Goal: Transaction & Acquisition: Purchase product/service

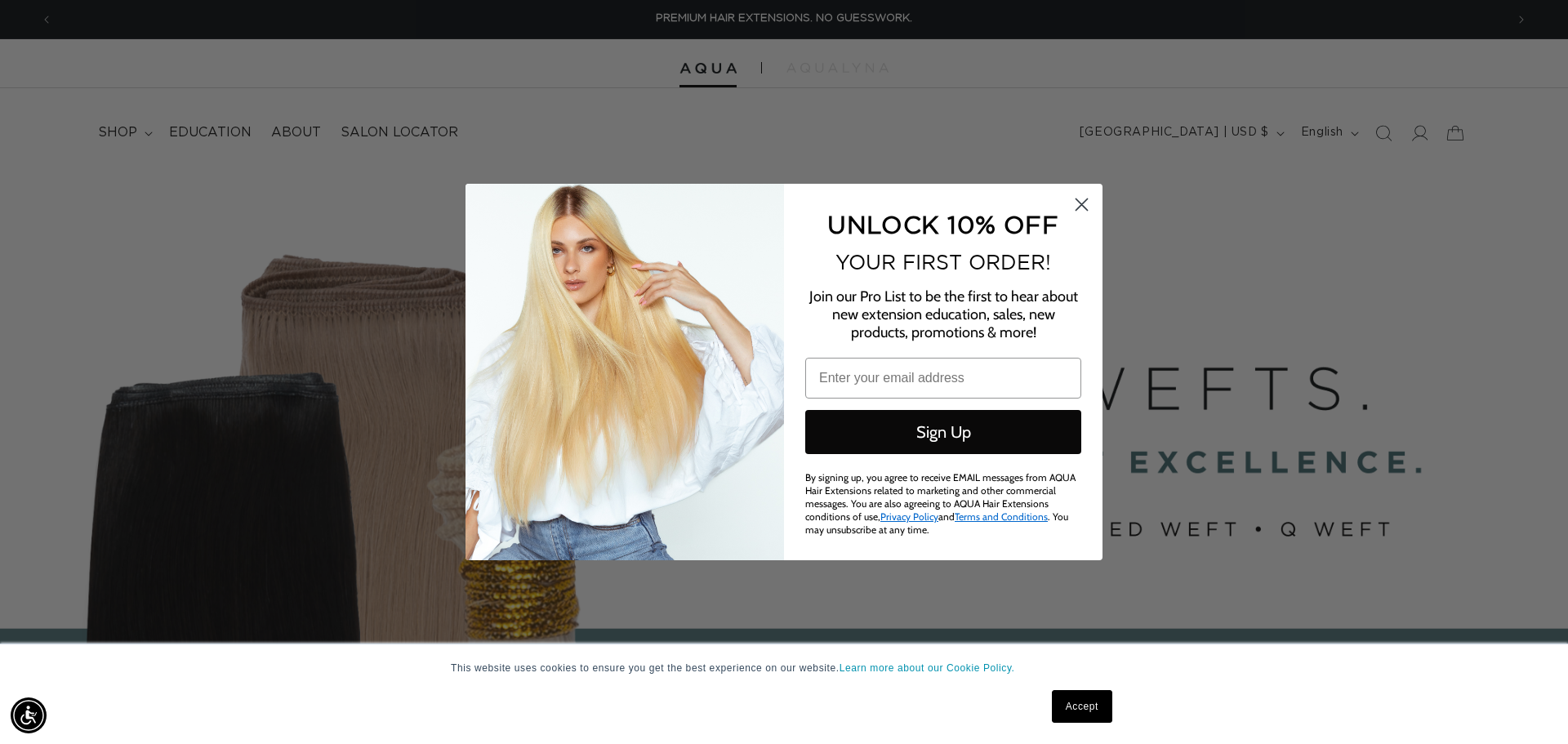
click at [1080, 210] on icon "Close dialog" at bounding box center [1082, 205] width 12 height 12
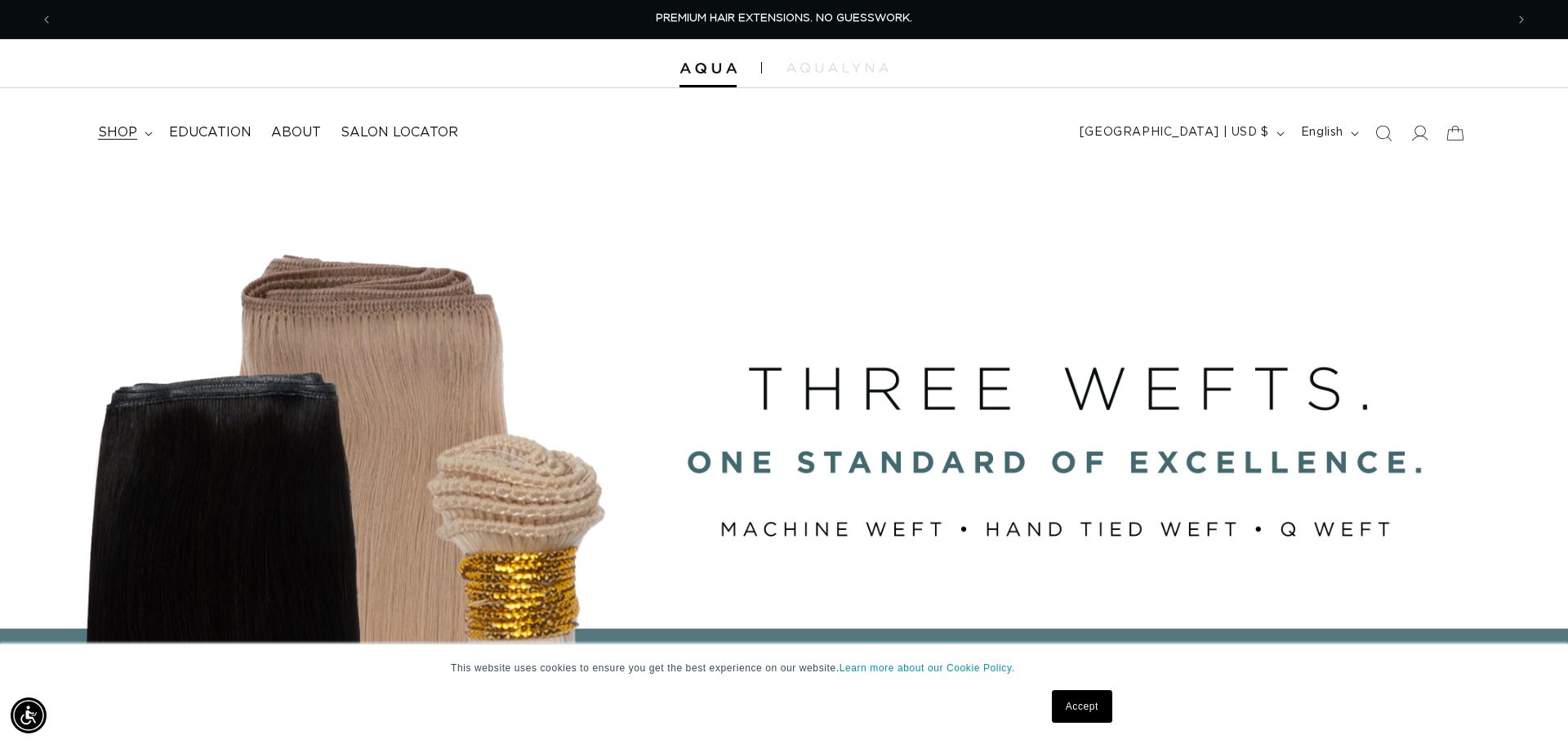
click at [117, 128] on span "shop" at bounding box center [117, 133] width 39 height 17
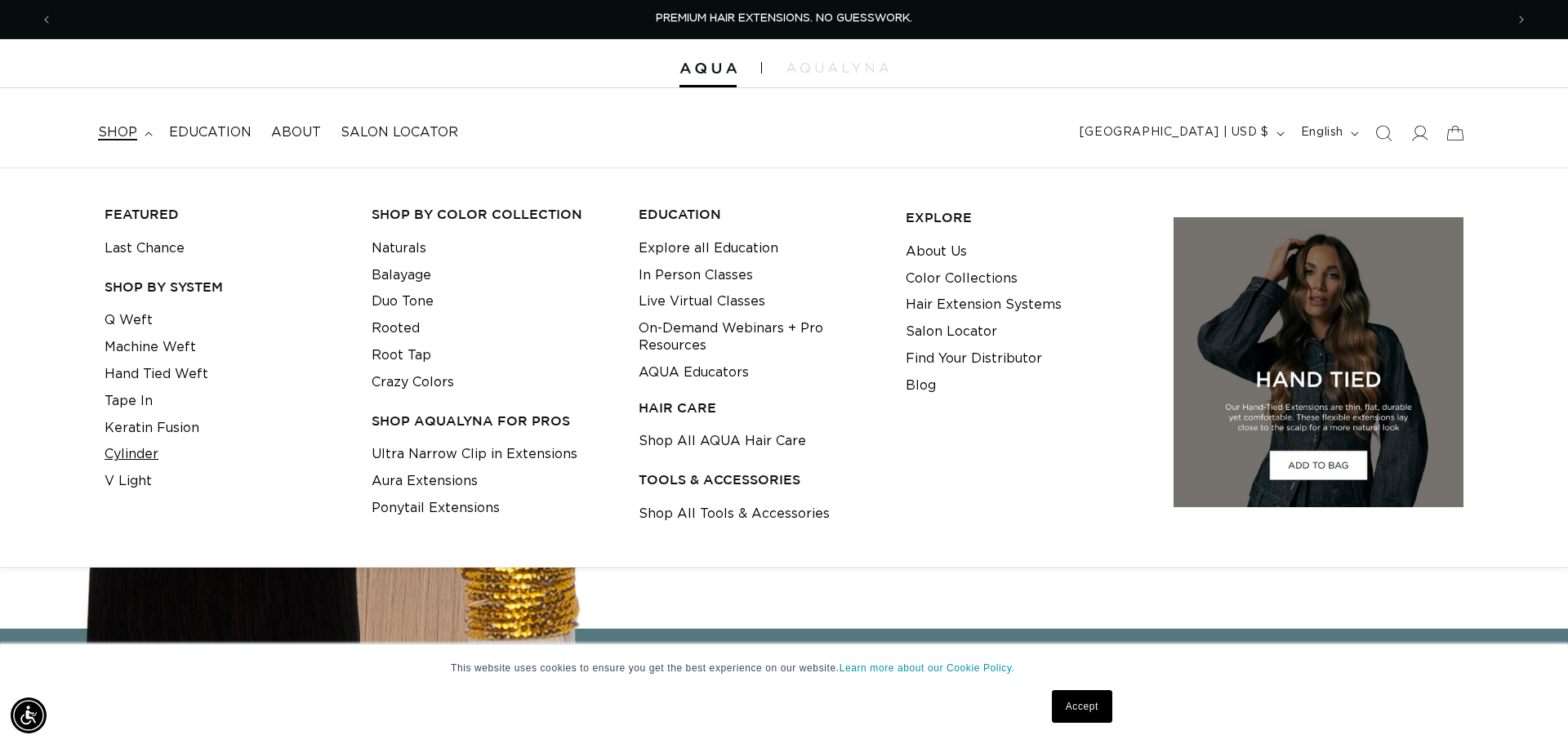
click at [139, 448] on link "Cylinder" at bounding box center [132, 455] width 54 height 27
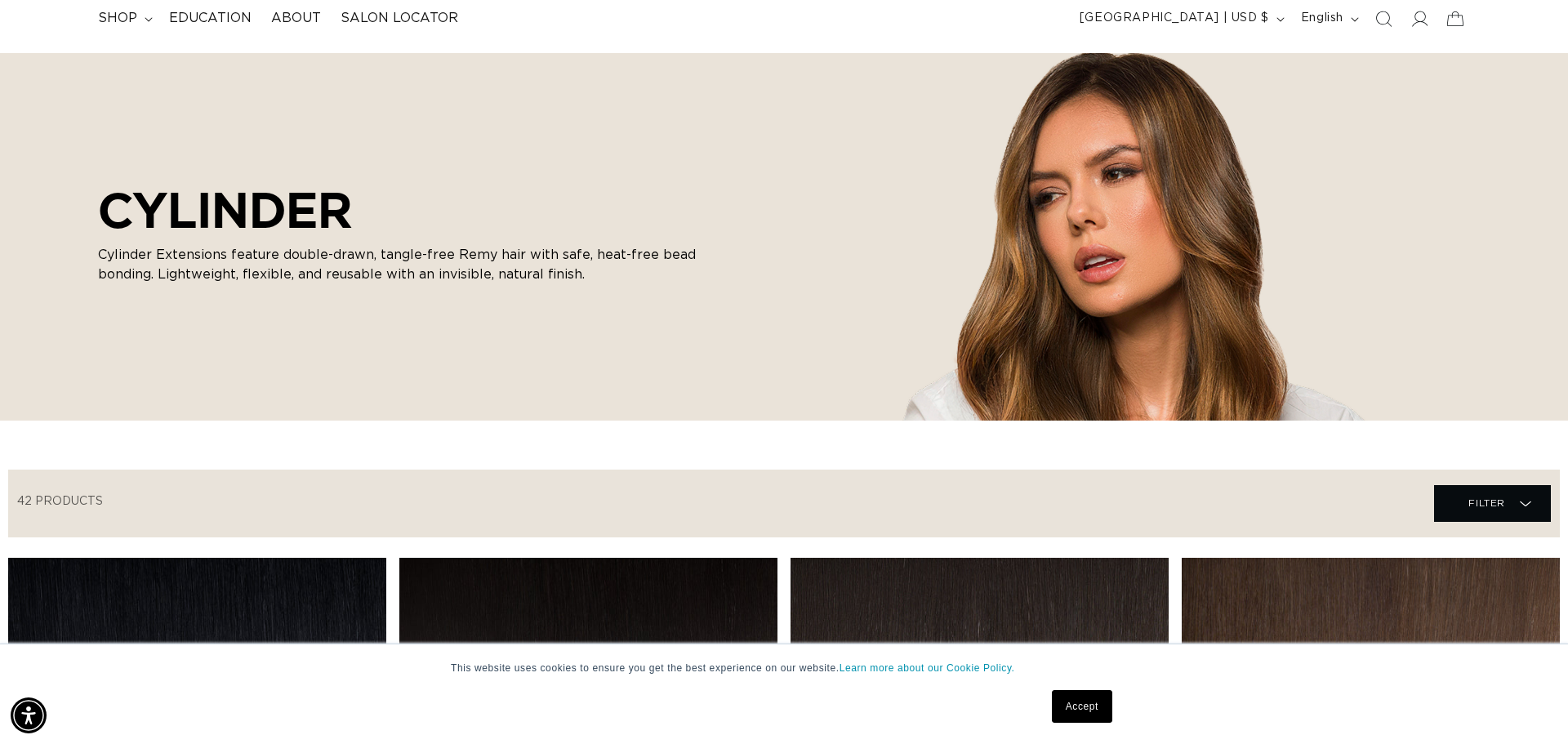
scroll to position [138, 0]
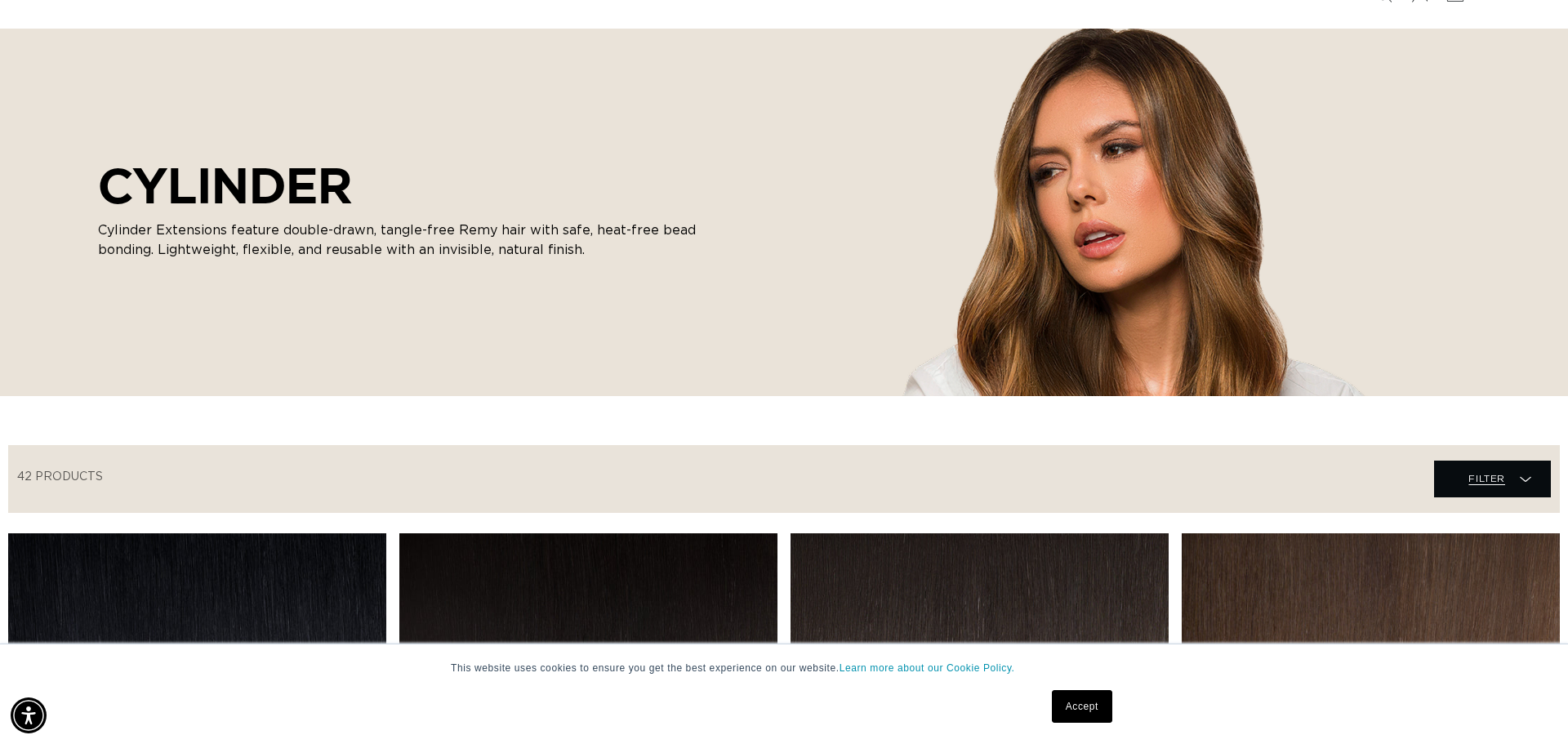
click at [1526, 473] on icon at bounding box center [1526, 479] width 12 height 16
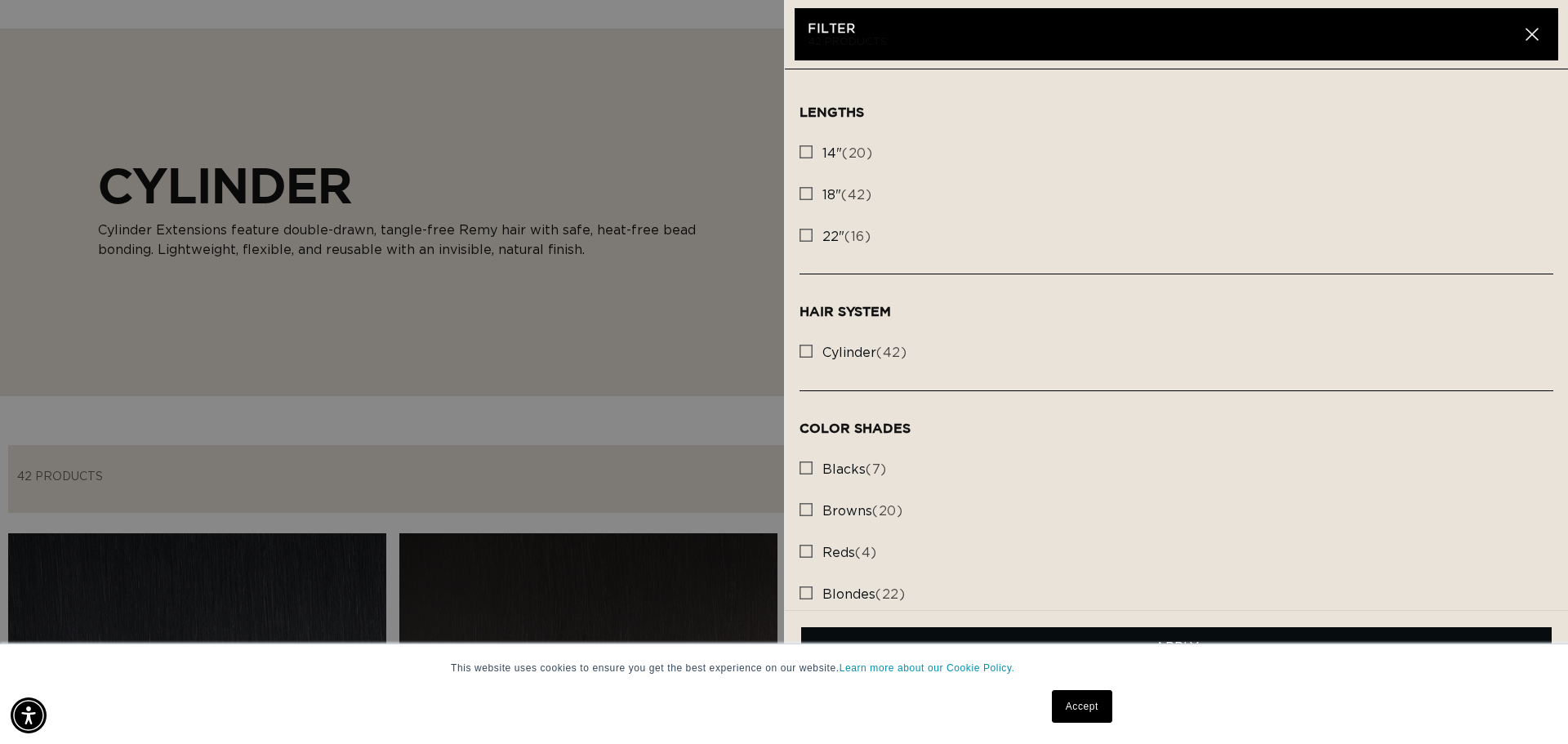
scroll to position [0, 1452]
click at [1433, 460] on summary "Filter Filter" at bounding box center [1492, 479] width 117 height 37
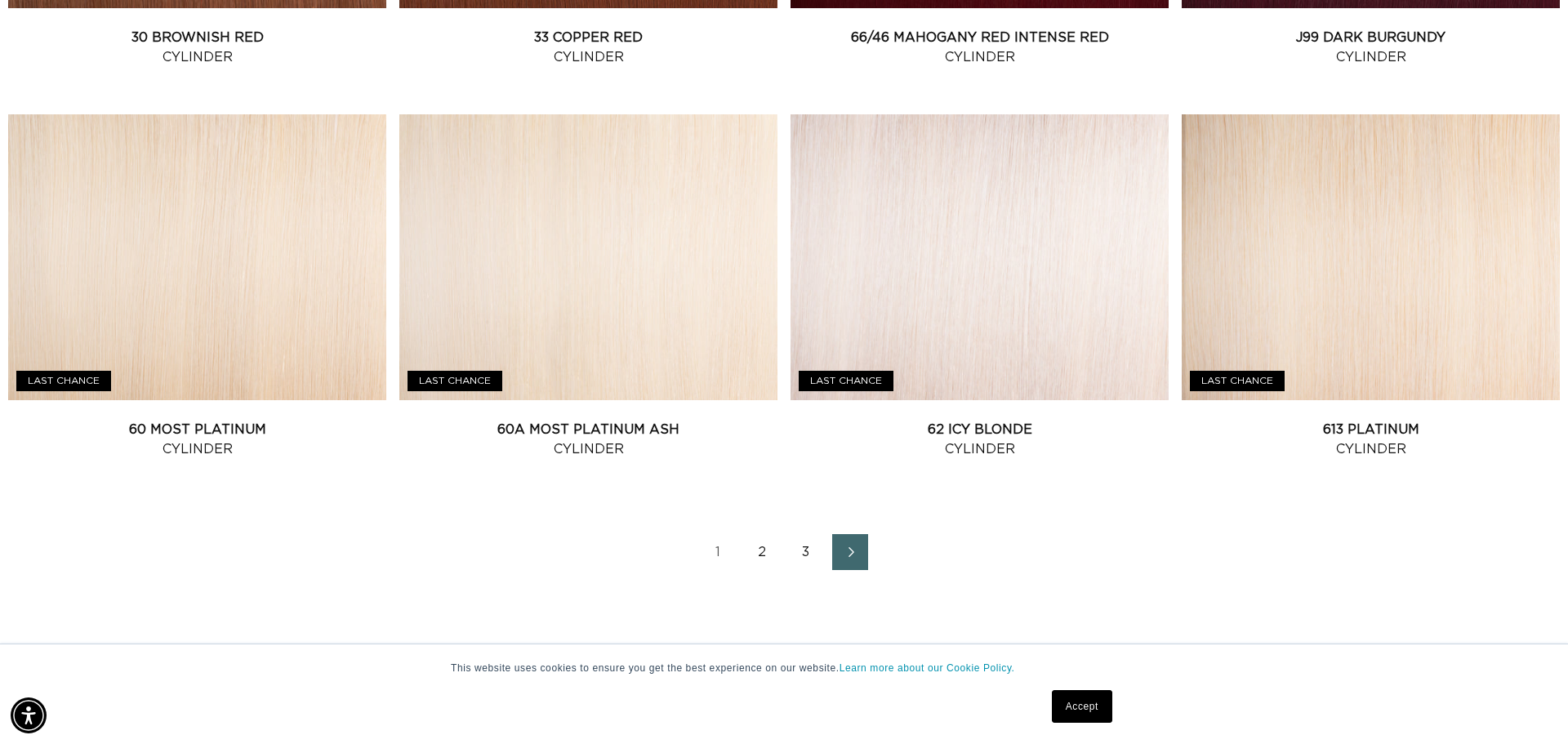
scroll to position [0, 0]
click at [758, 548] on link "2" at bounding box center [761, 552] width 36 height 36
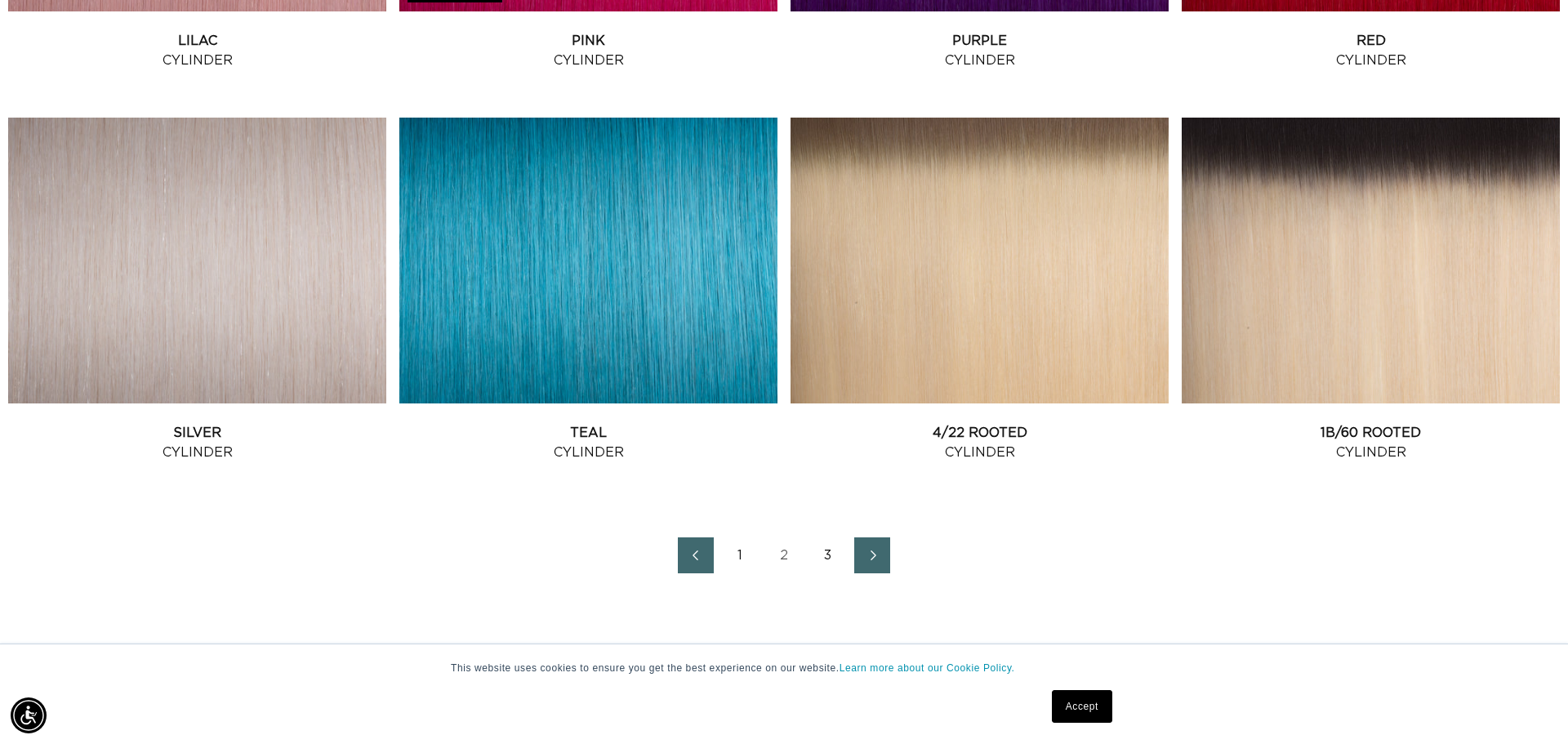
scroll to position [2125, 0]
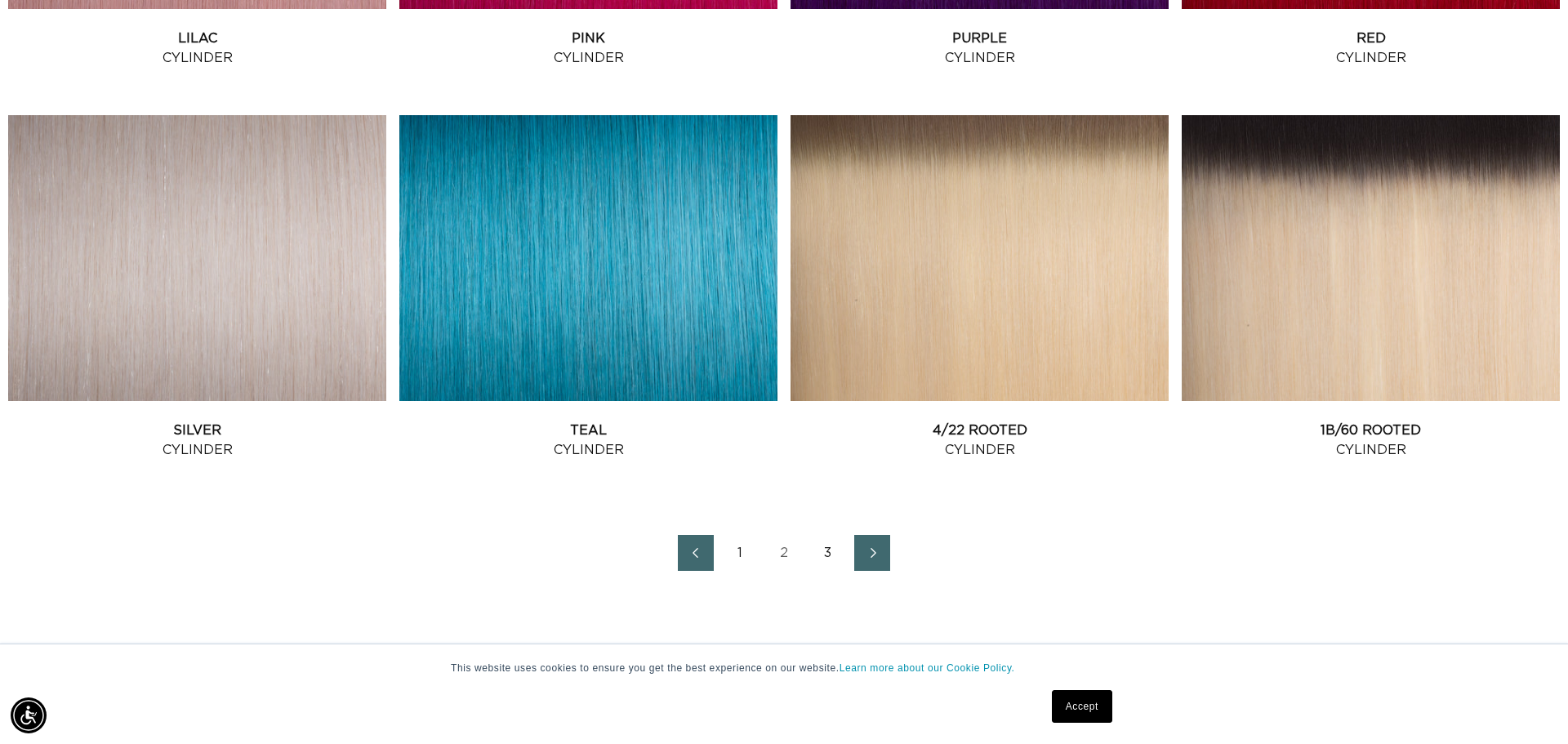
click at [829, 553] on link "3" at bounding box center [827, 553] width 36 height 36
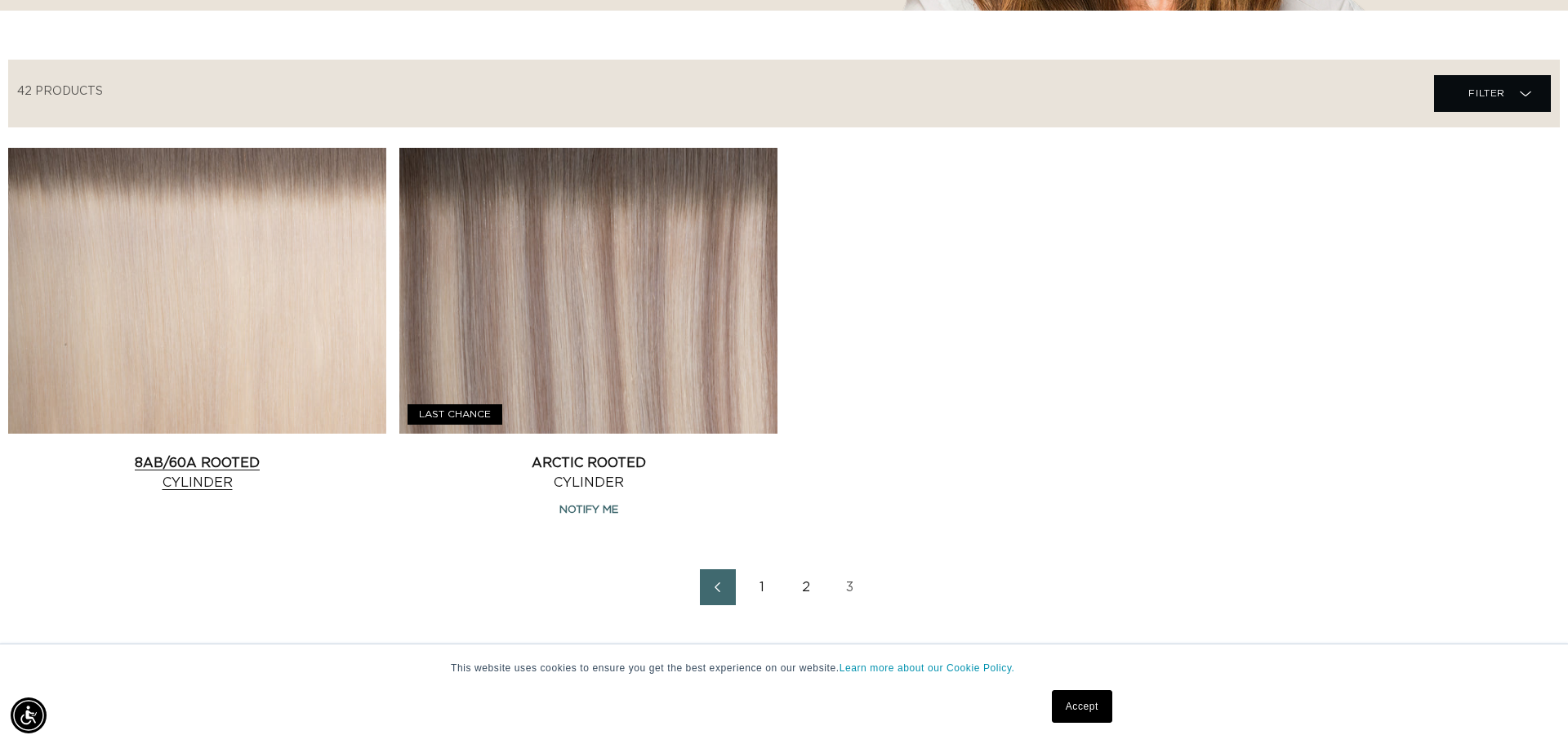
click at [141, 454] on link "8AB/60A Rooted Cylinder" at bounding box center [196, 473] width 378 height 39
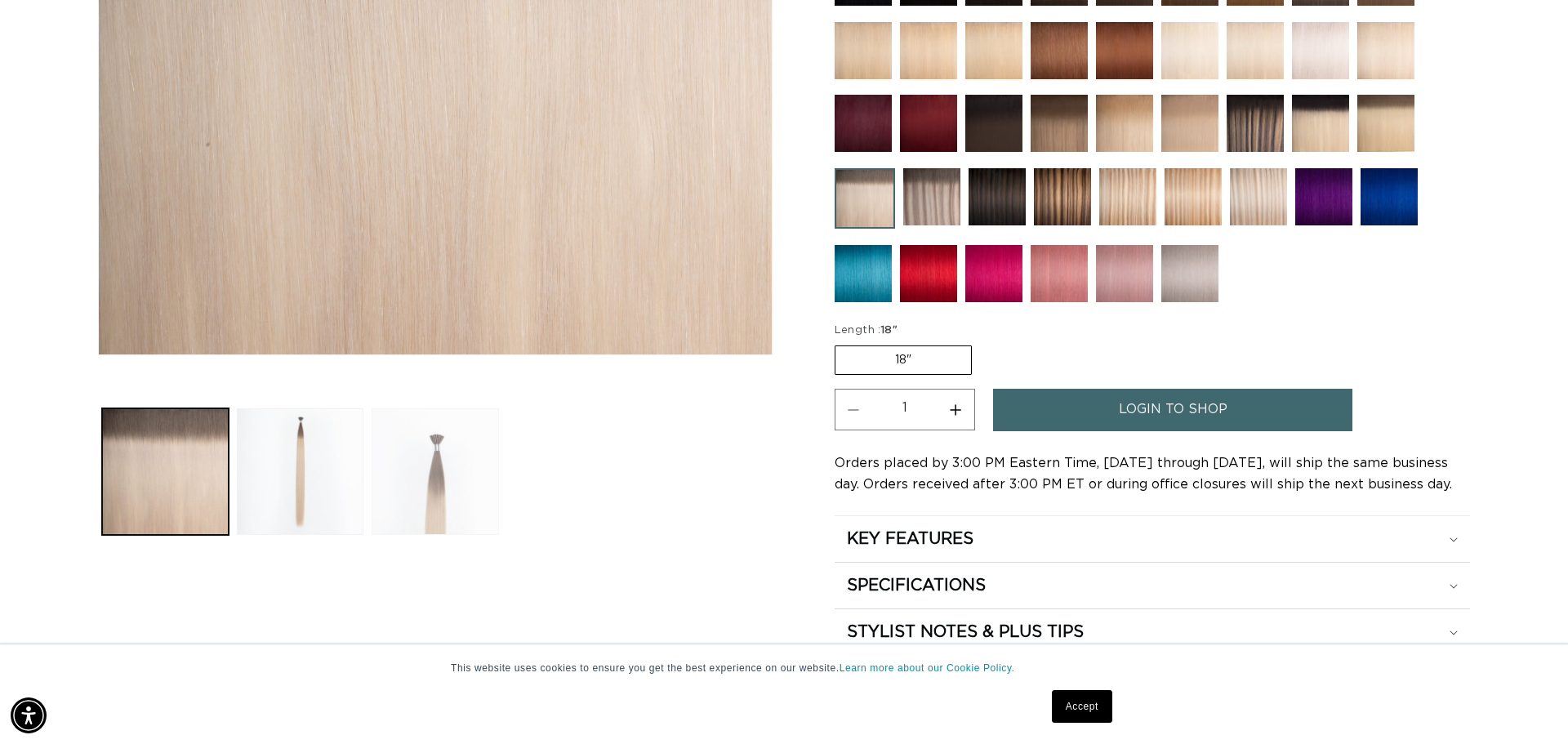
click at [428, 465] on button "Load image 3 in gallery view" at bounding box center [435, 472] width 127 height 127
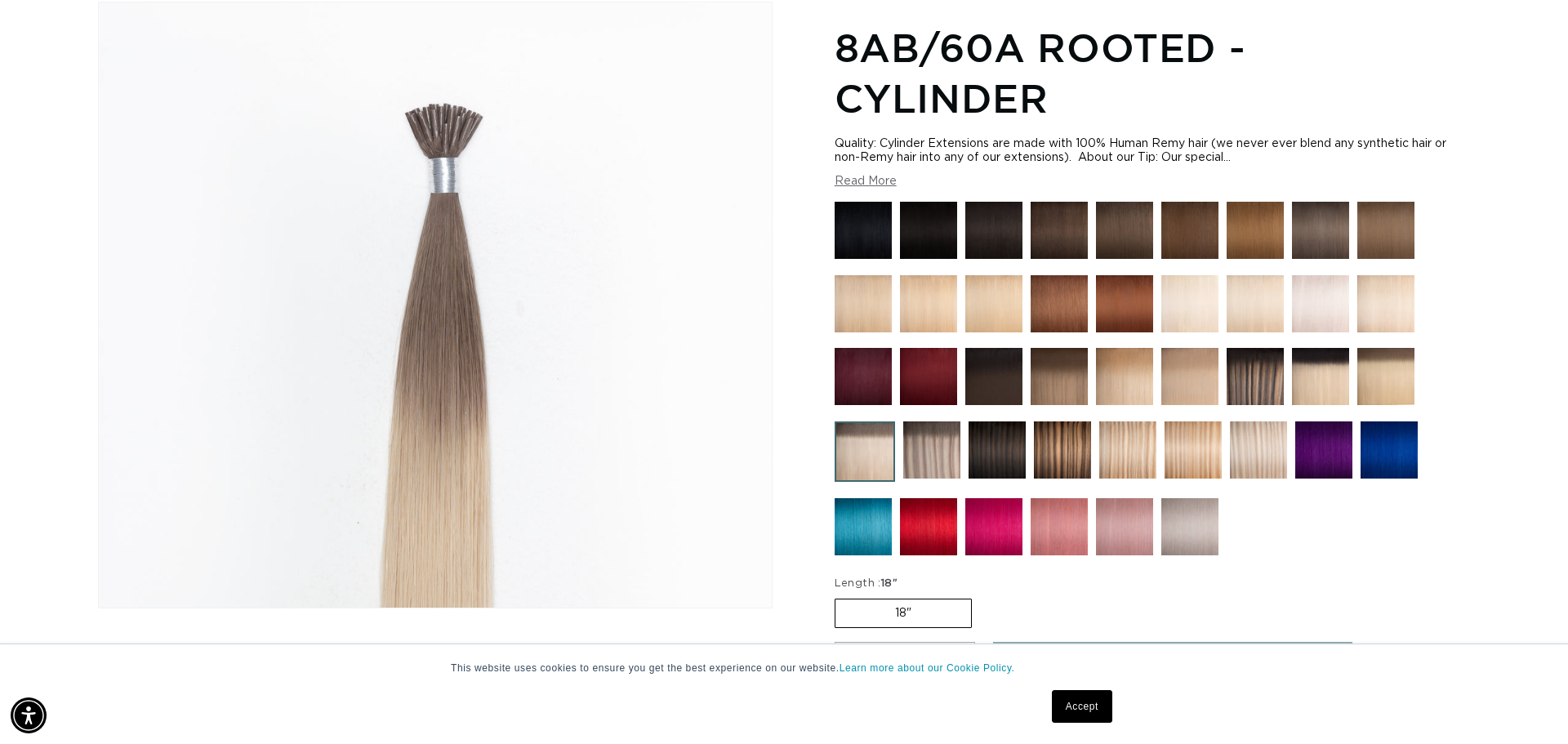
scroll to position [0, 2903]
click at [921, 311] on img at bounding box center [928, 303] width 57 height 57
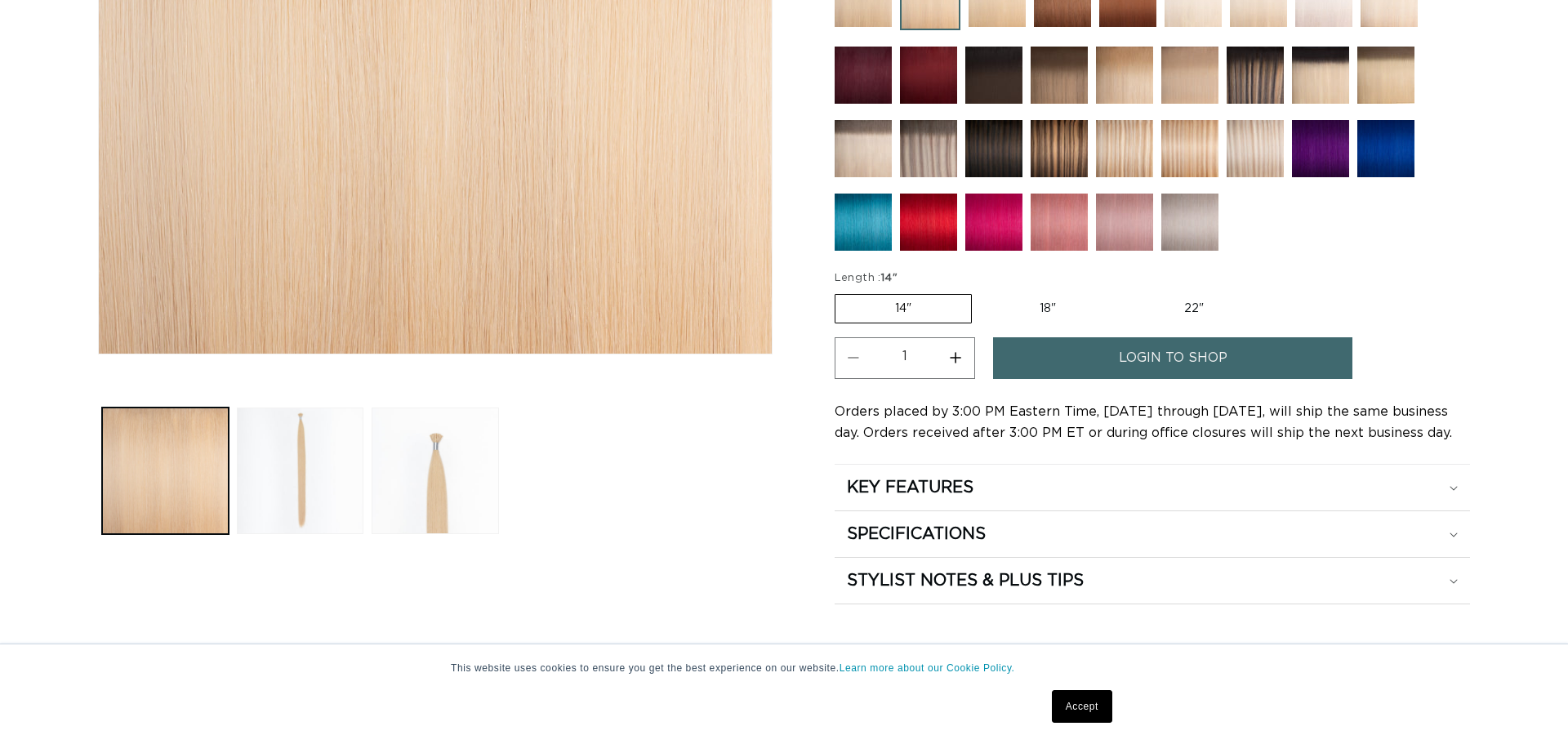
drag, startPoint x: 0, startPoint y: 0, endPoint x: 526, endPoint y: 457, distance: 696.8
click at [444, 477] on button "Load image 3 in gallery view" at bounding box center [435, 471] width 127 height 127
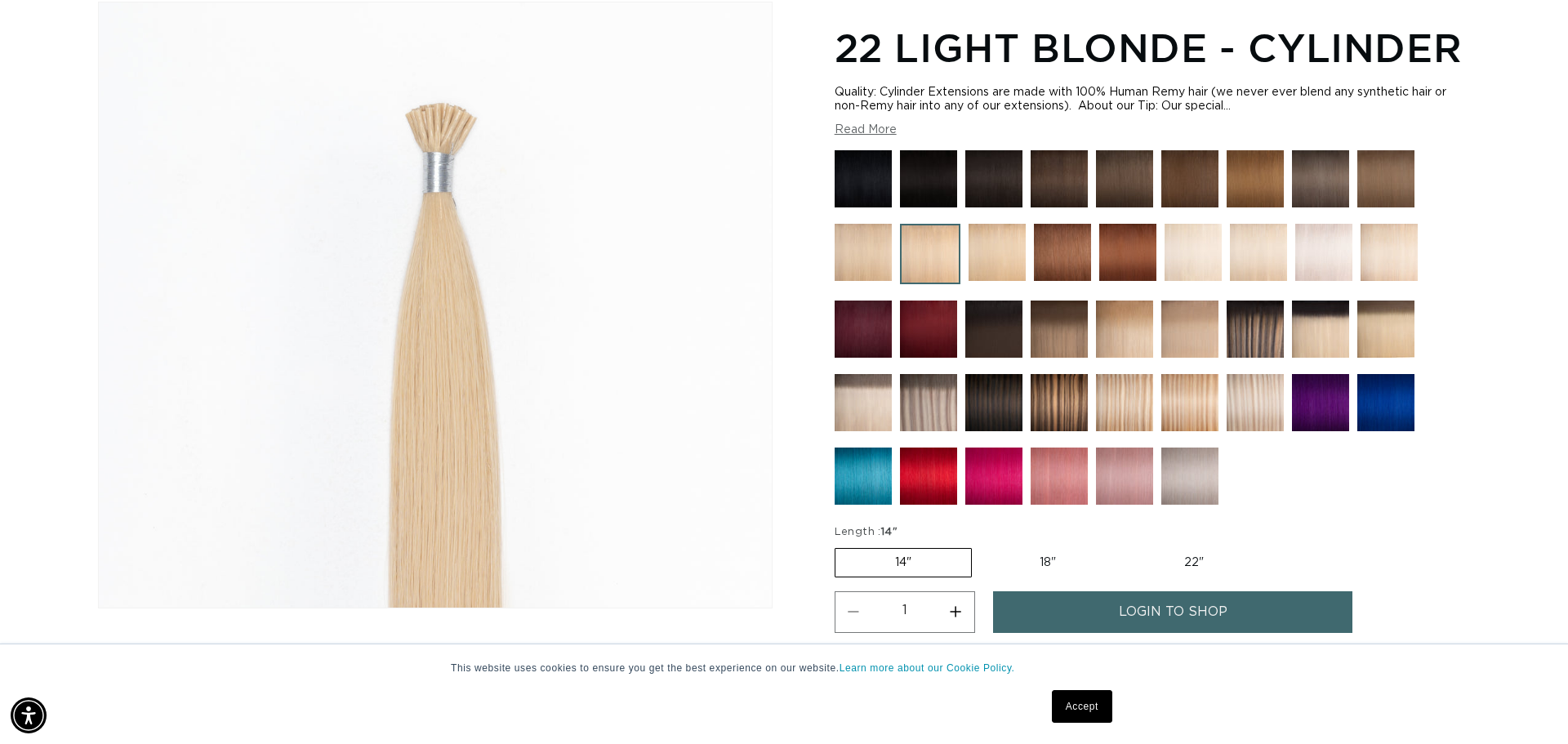
scroll to position [0, 1452]
click at [1255, 255] on img at bounding box center [1258, 252] width 57 height 57
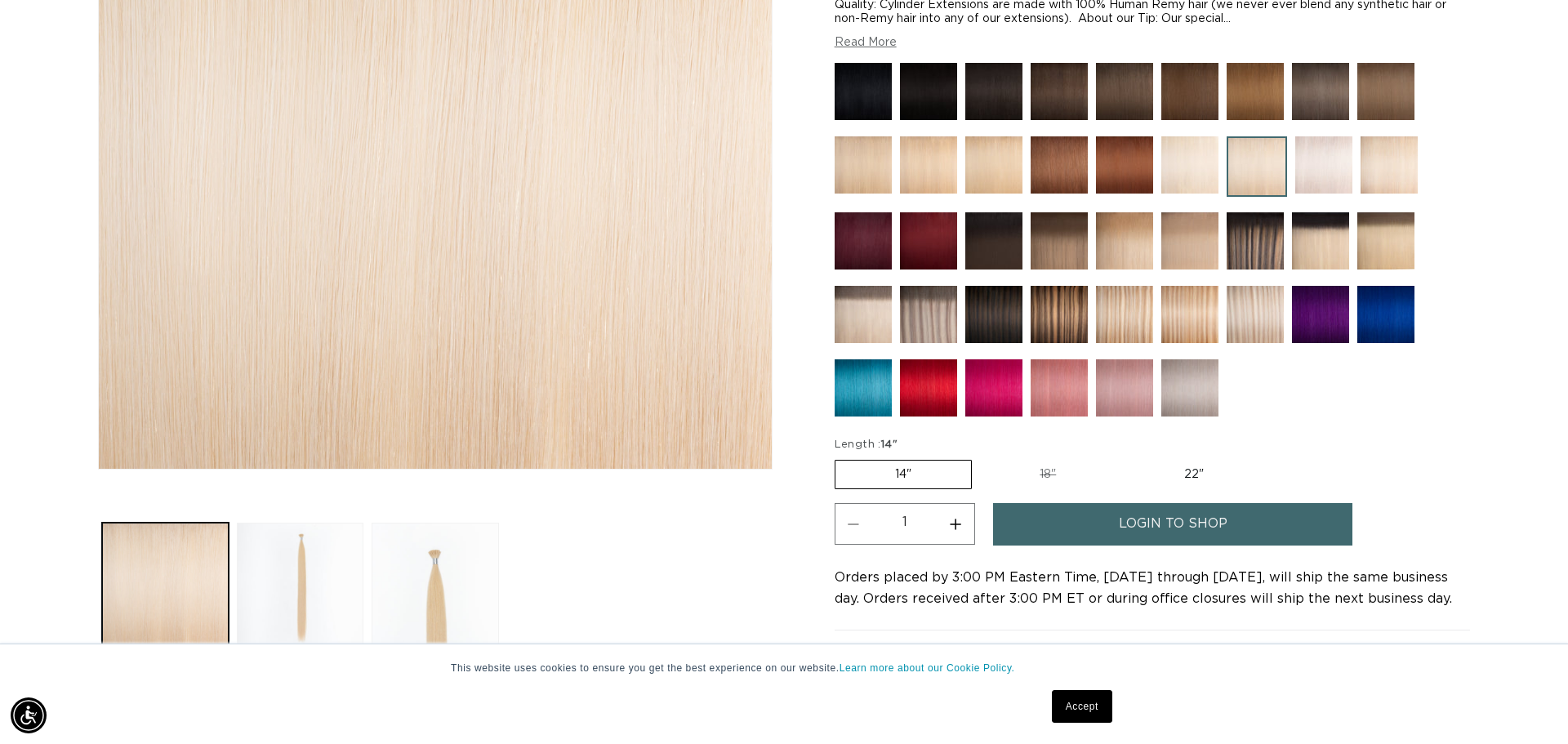
scroll to position [0, 1452]
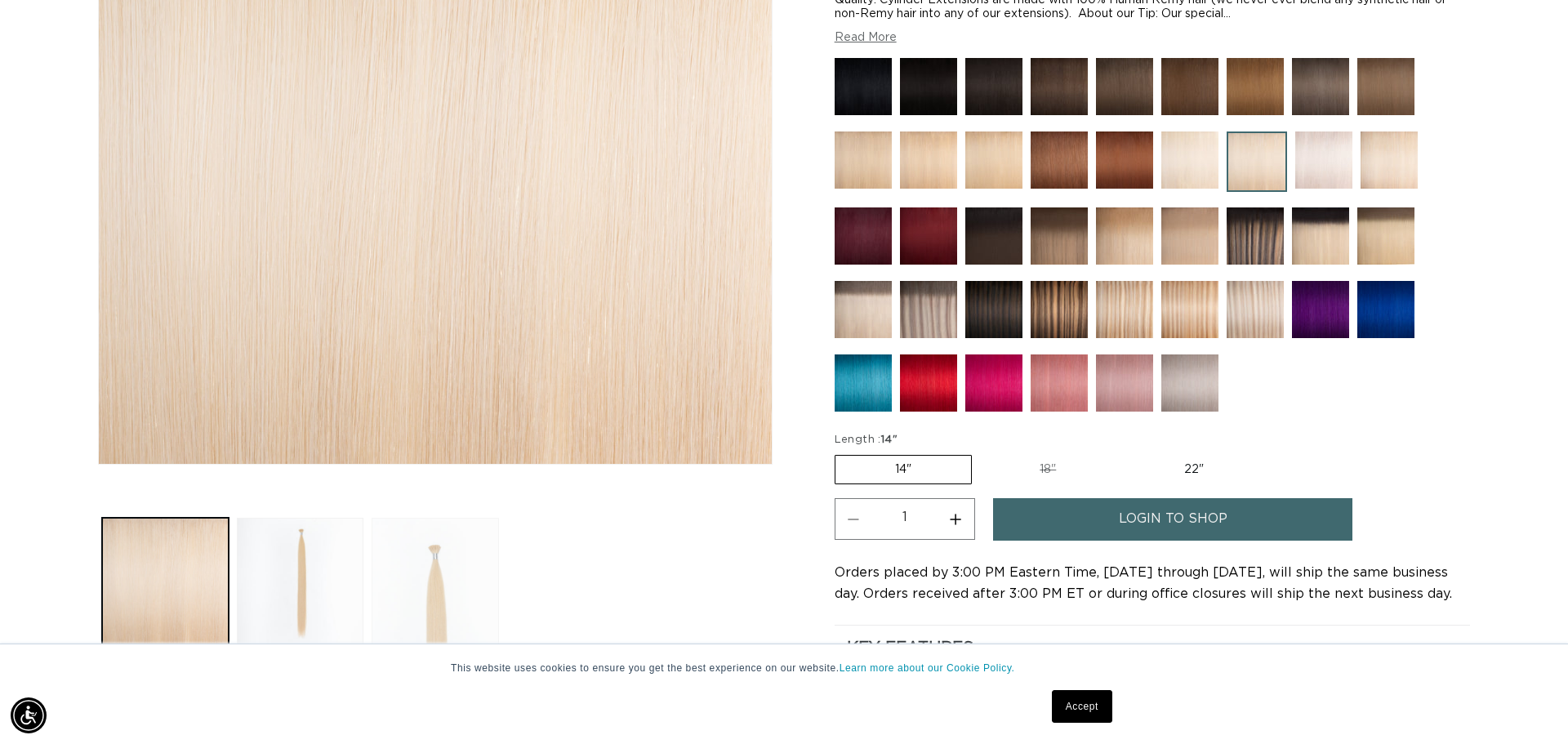
click at [419, 591] on button "Load image 3 in gallery view" at bounding box center [435, 582] width 127 height 127
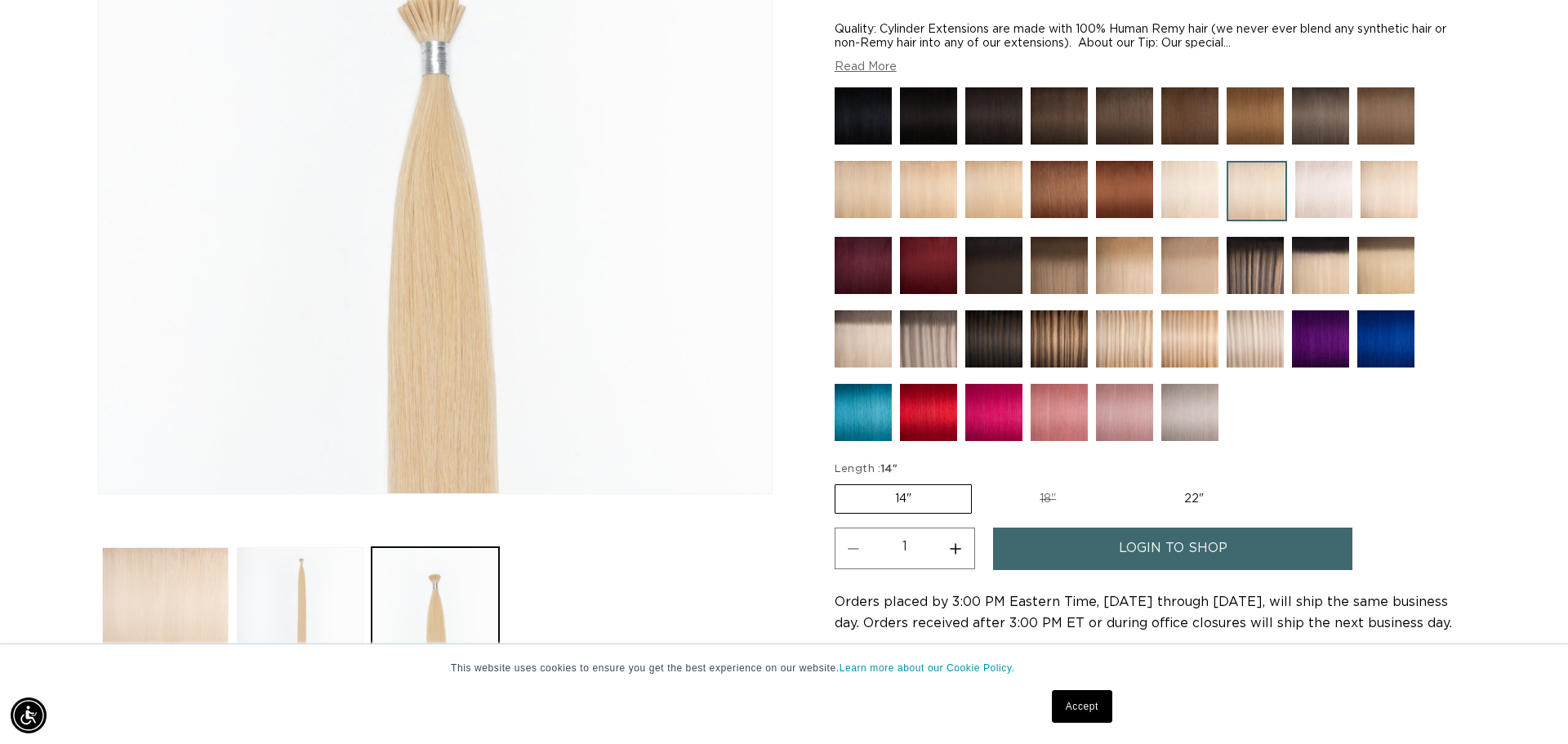
scroll to position [0, 2903]
click at [1399, 192] on img at bounding box center [1388, 188] width 57 height 57
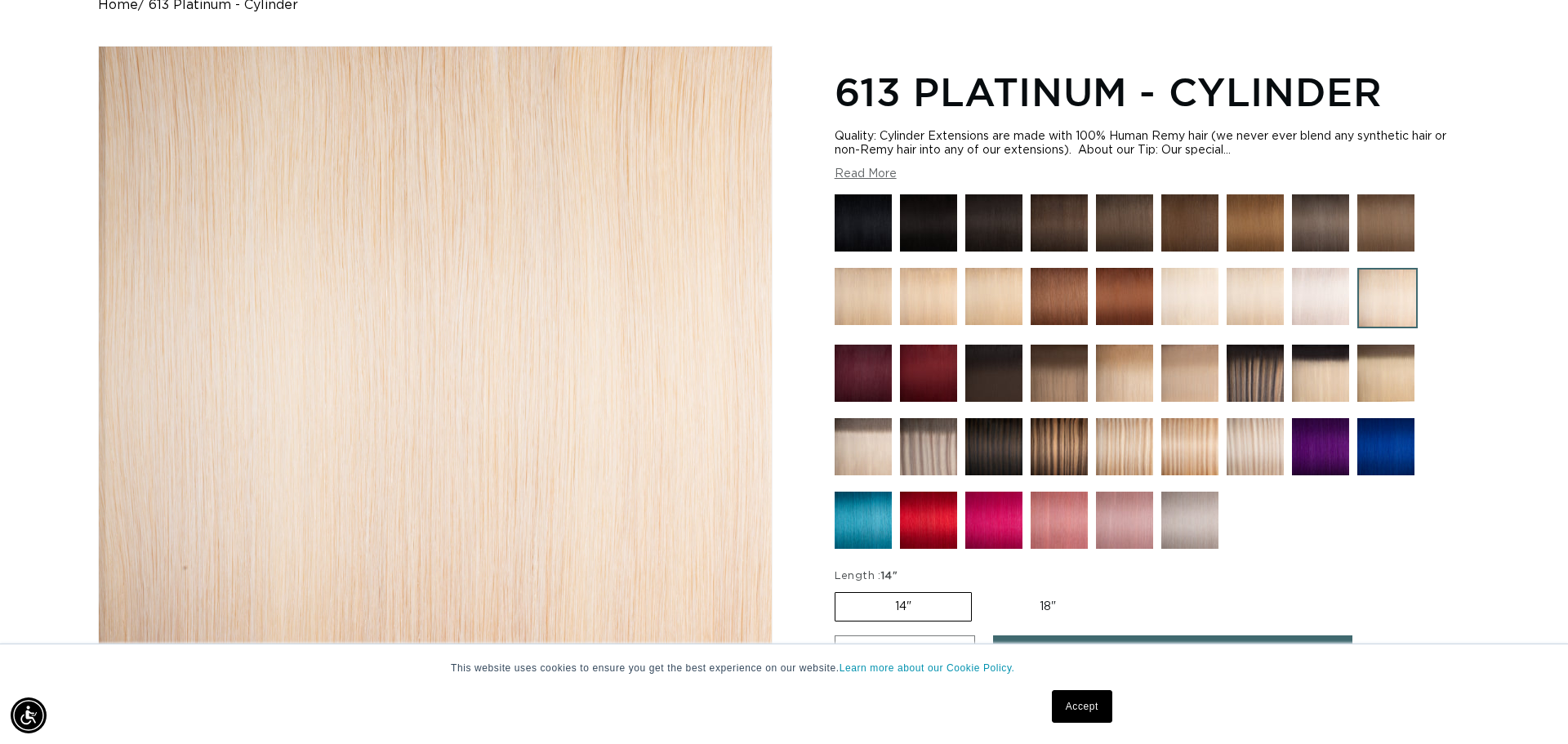
scroll to position [180, 0]
click at [1205, 302] on img at bounding box center [1189, 296] width 57 height 57
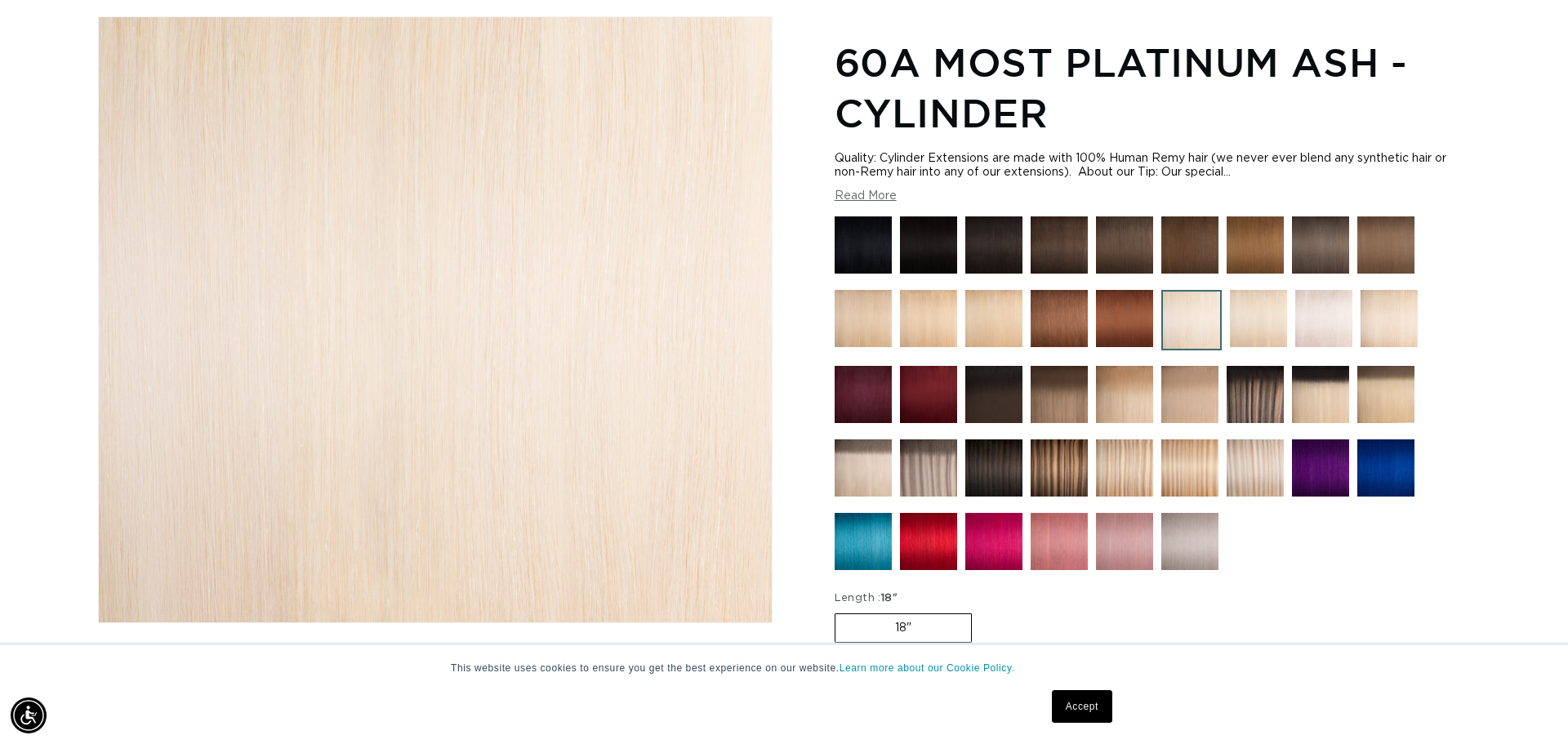
scroll to position [0, 1452]
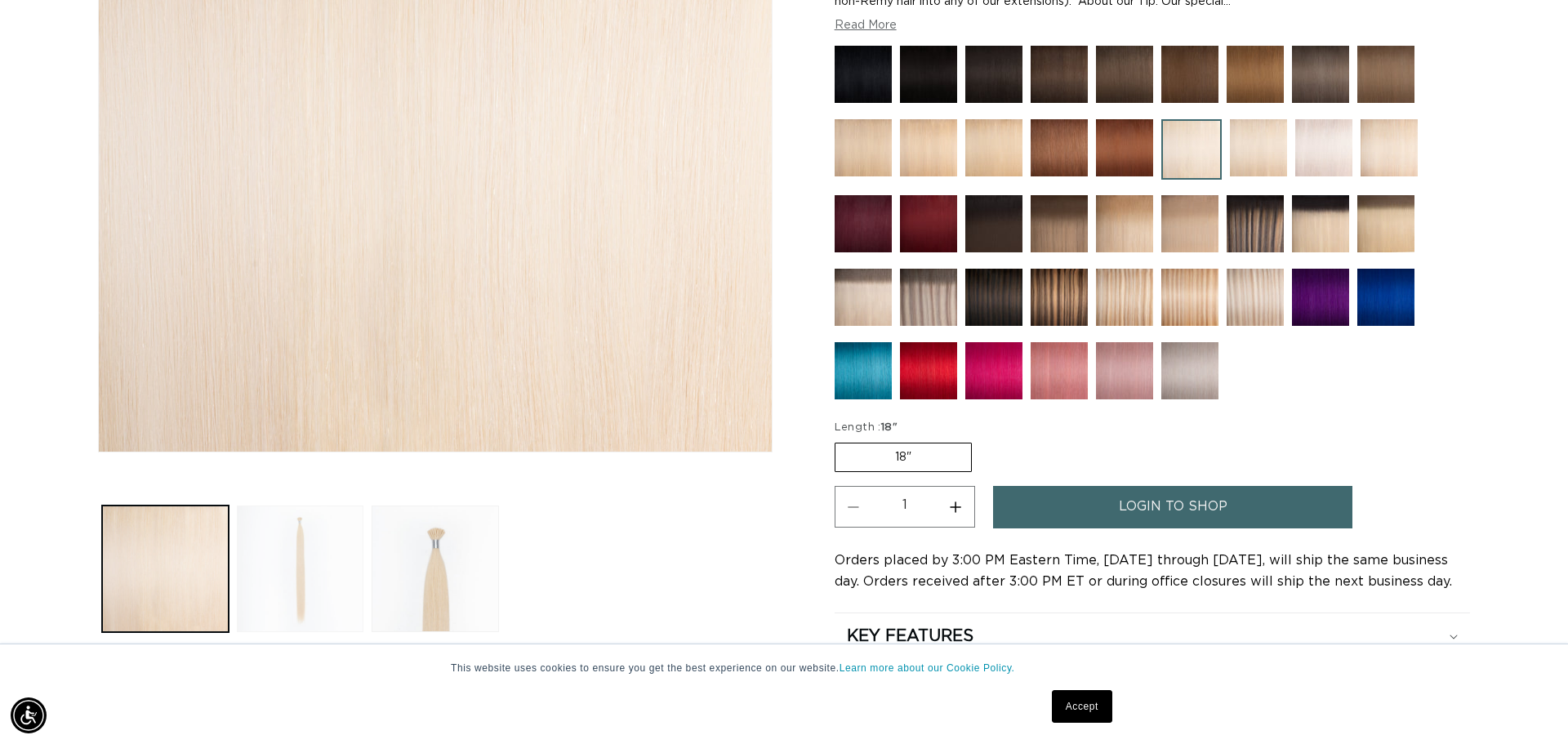
click at [325, 540] on button "Load image 2 in gallery view" at bounding box center [300, 569] width 127 height 127
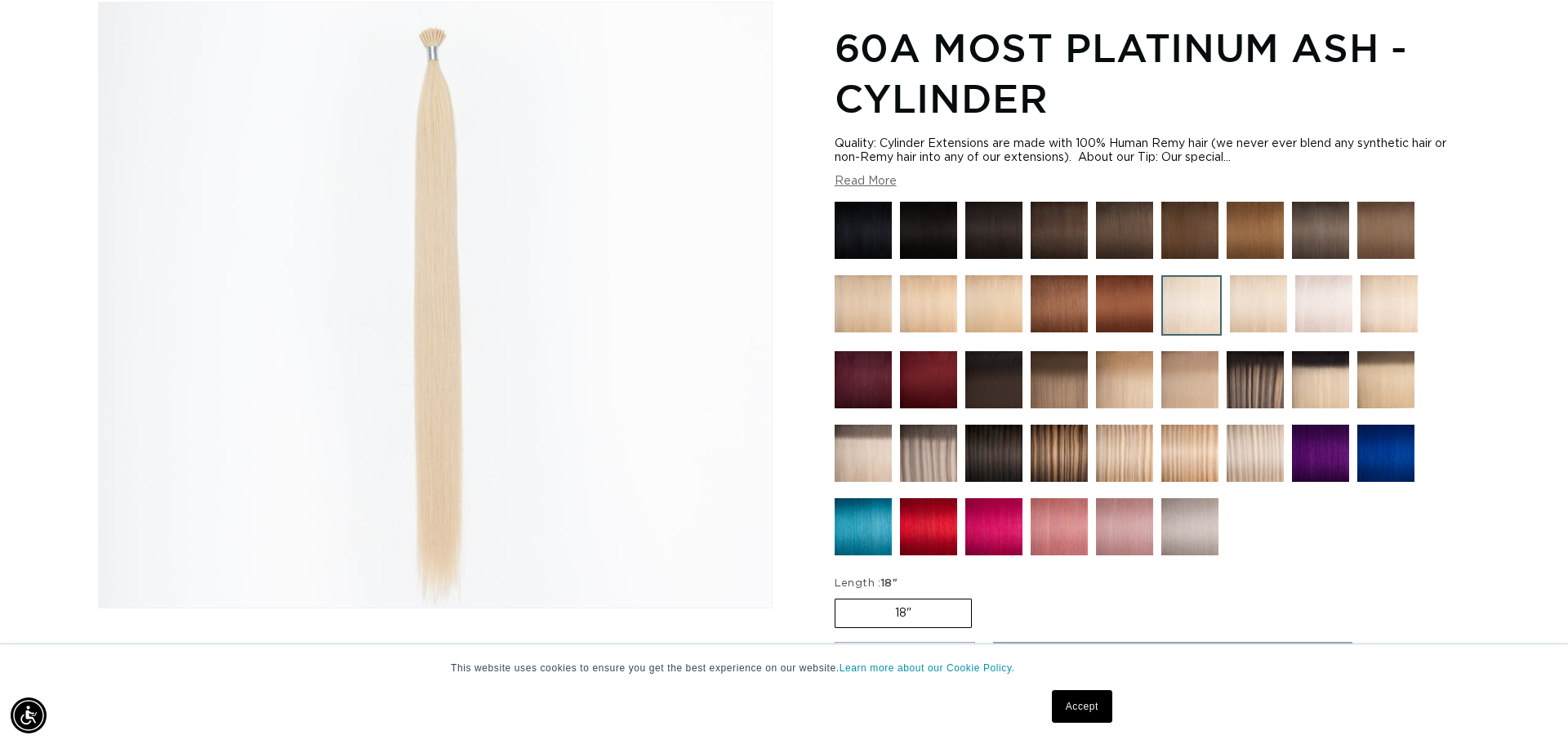
scroll to position [0, 0]
click at [1254, 302] on img at bounding box center [1258, 303] width 57 height 57
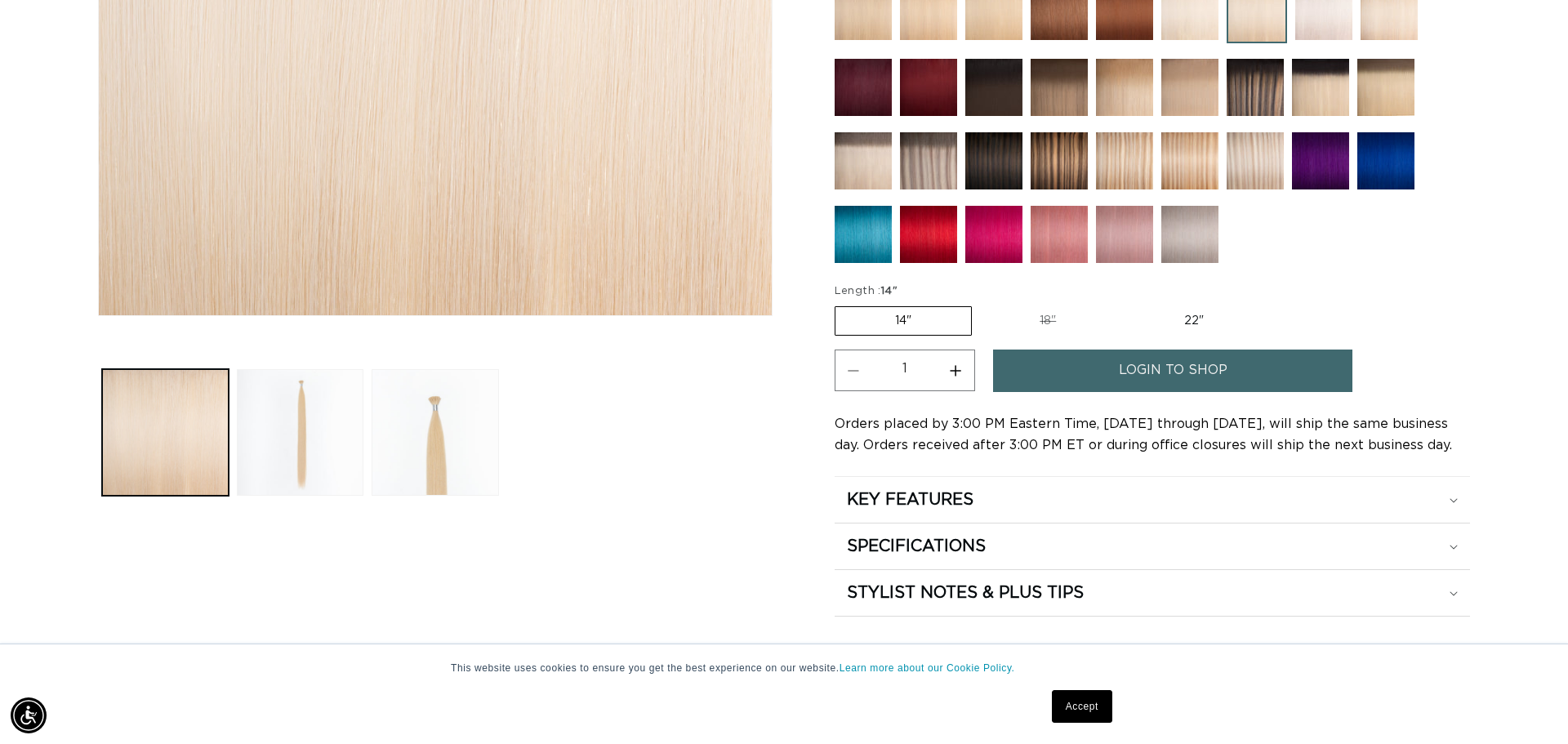
scroll to position [0, 1452]
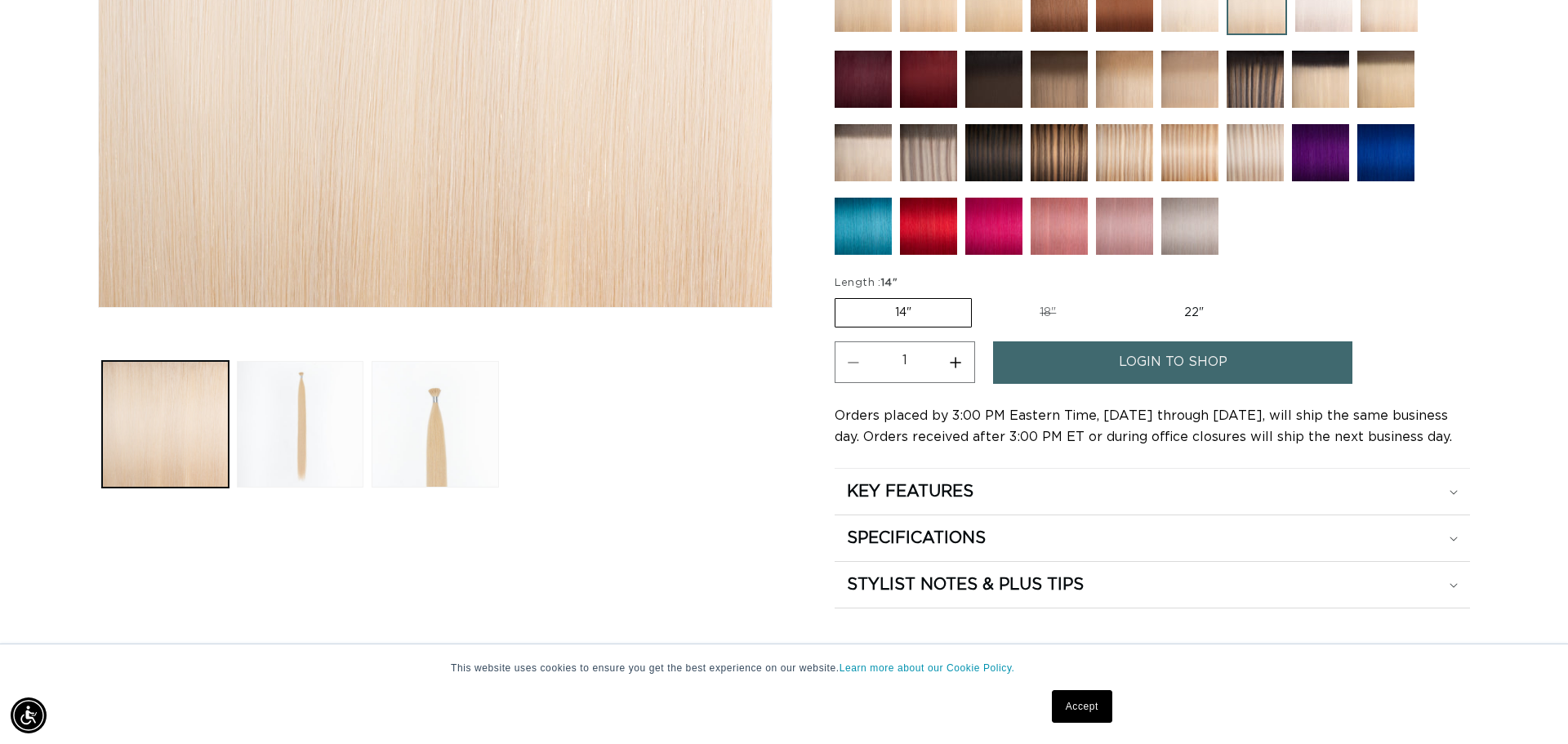
click at [1121, 364] on span "login to shop" at bounding box center [1172, 361] width 109 height 41
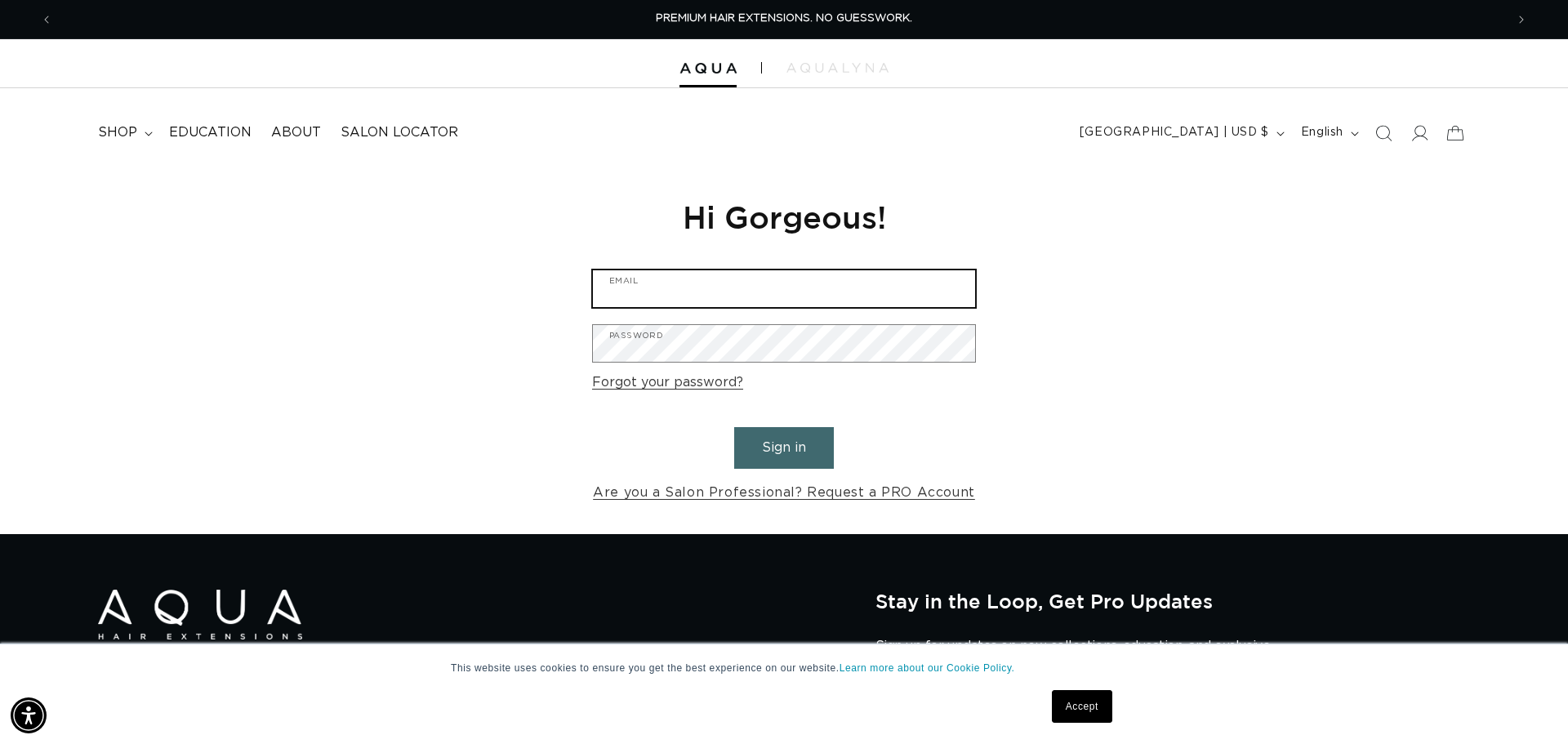
type input "[EMAIL_ADDRESS][DOMAIN_NAME]"
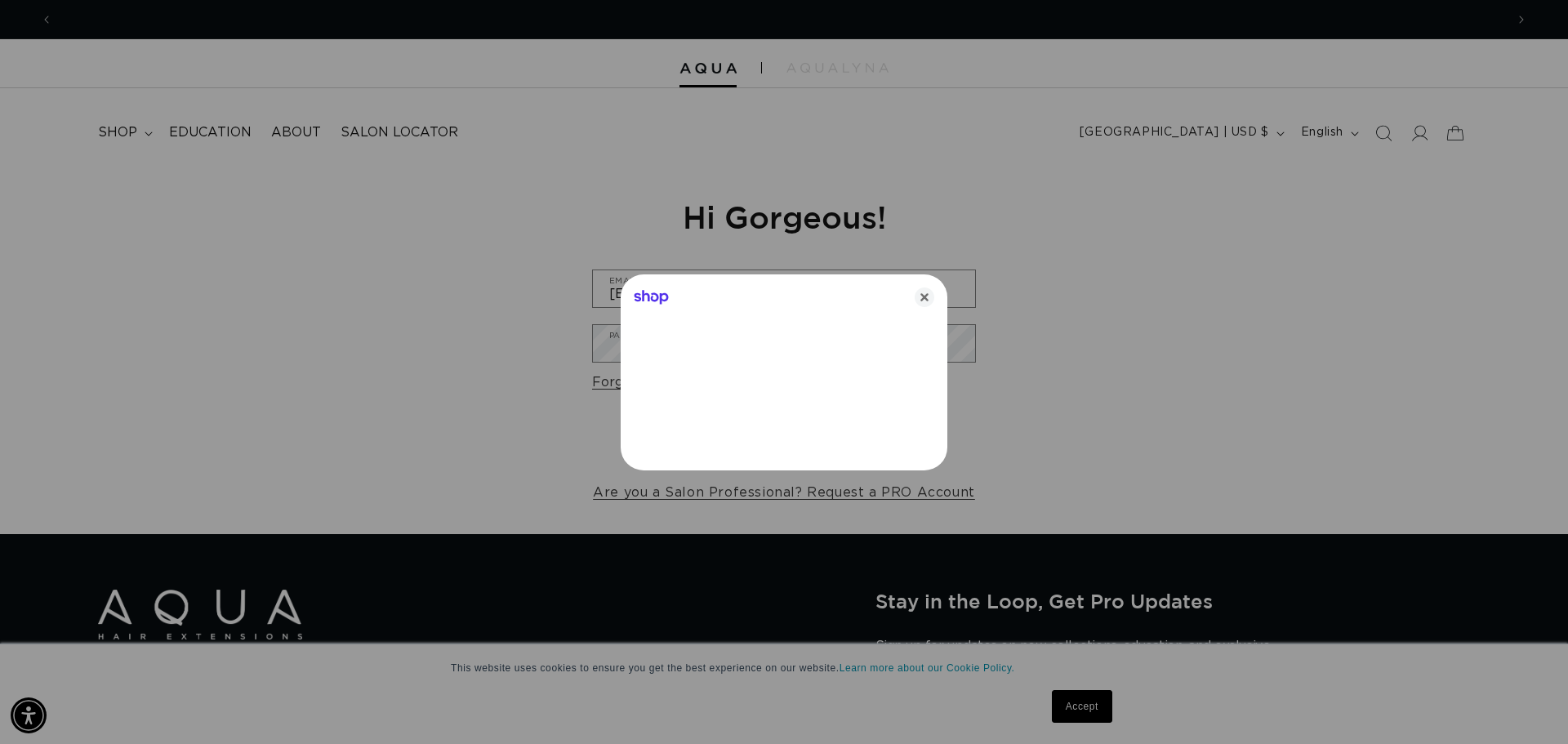
scroll to position [0, 1452]
click at [919, 302] on icon "Close" at bounding box center [924, 297] width 19 height 19
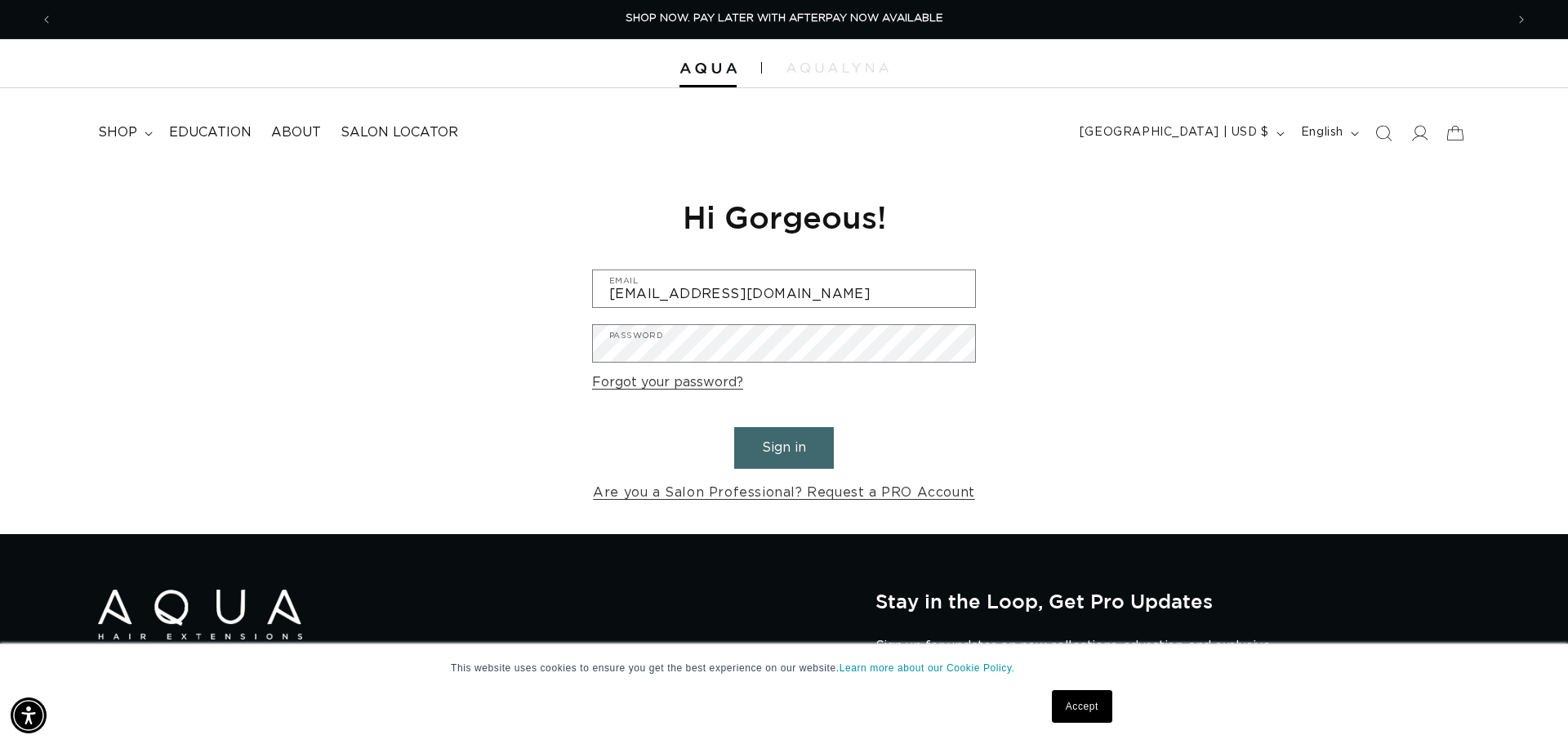
click at [781, 451] on button "Sign in" at bounding box center [784, 447] width 100 height 41
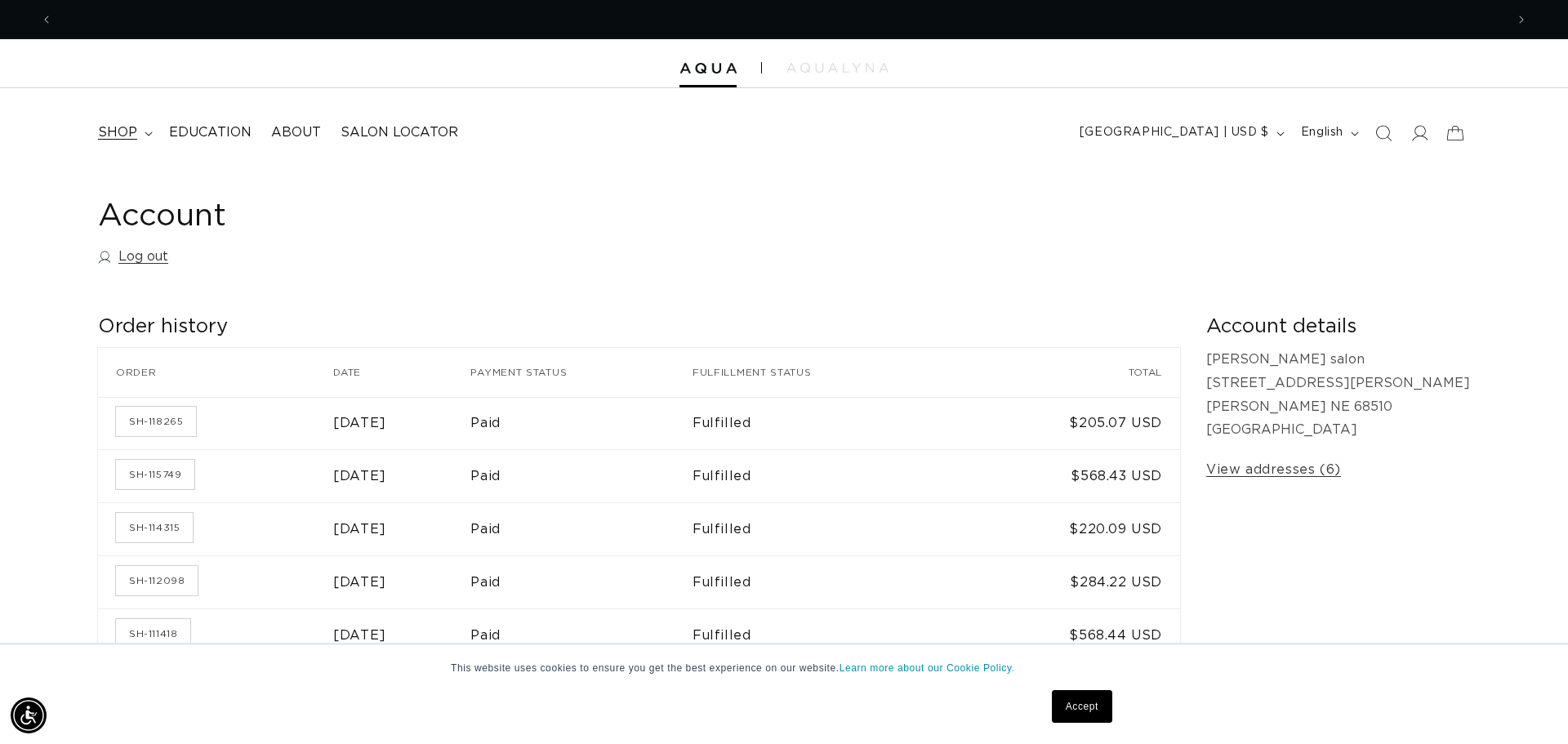
click at [117, 130] on span "shop" at bounding box center [117, 133] width 39 height 17
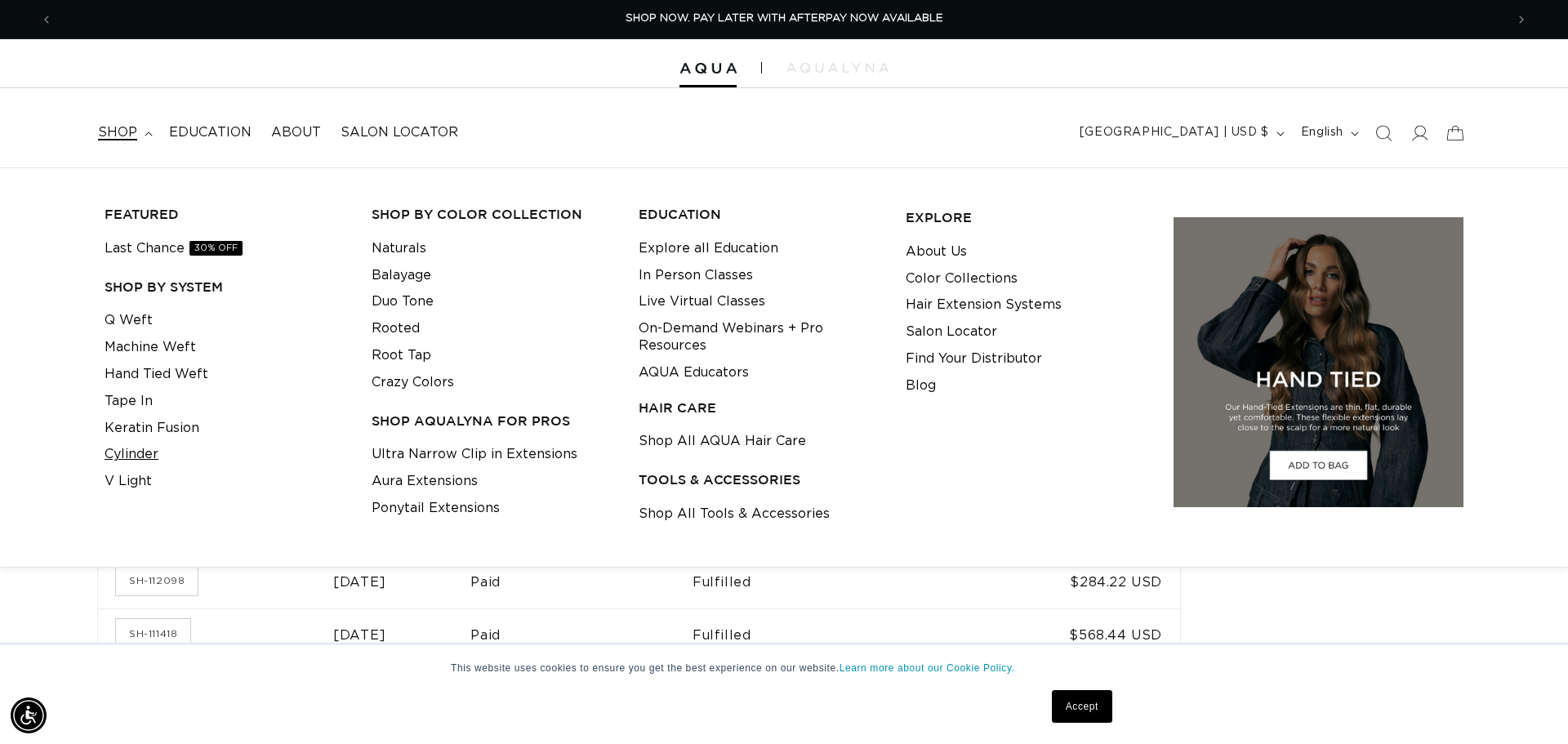
click at [139, 443] on link "Cylinder" at bounding box center [132, 455] width 54 height 27
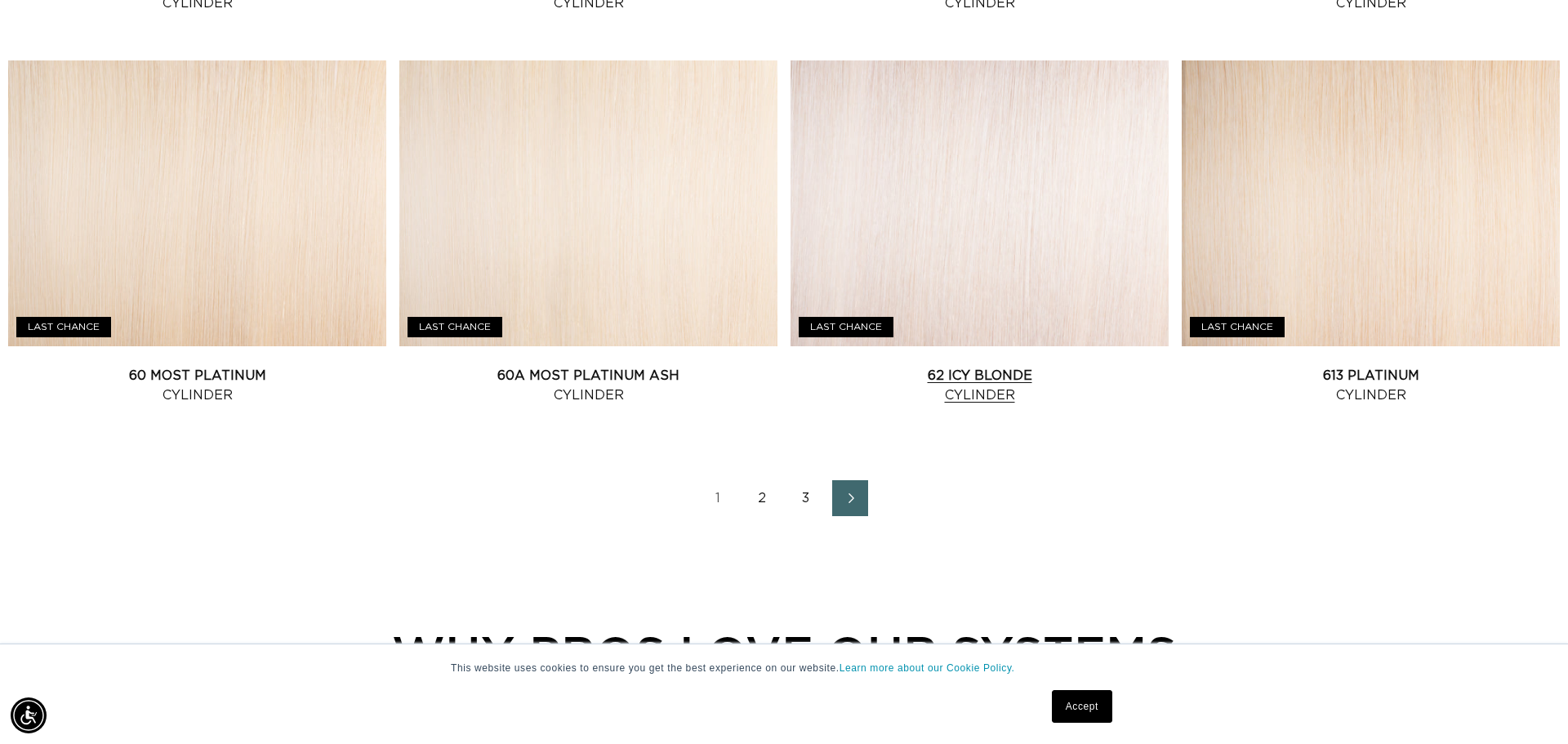
scroll to position [2188, 0]
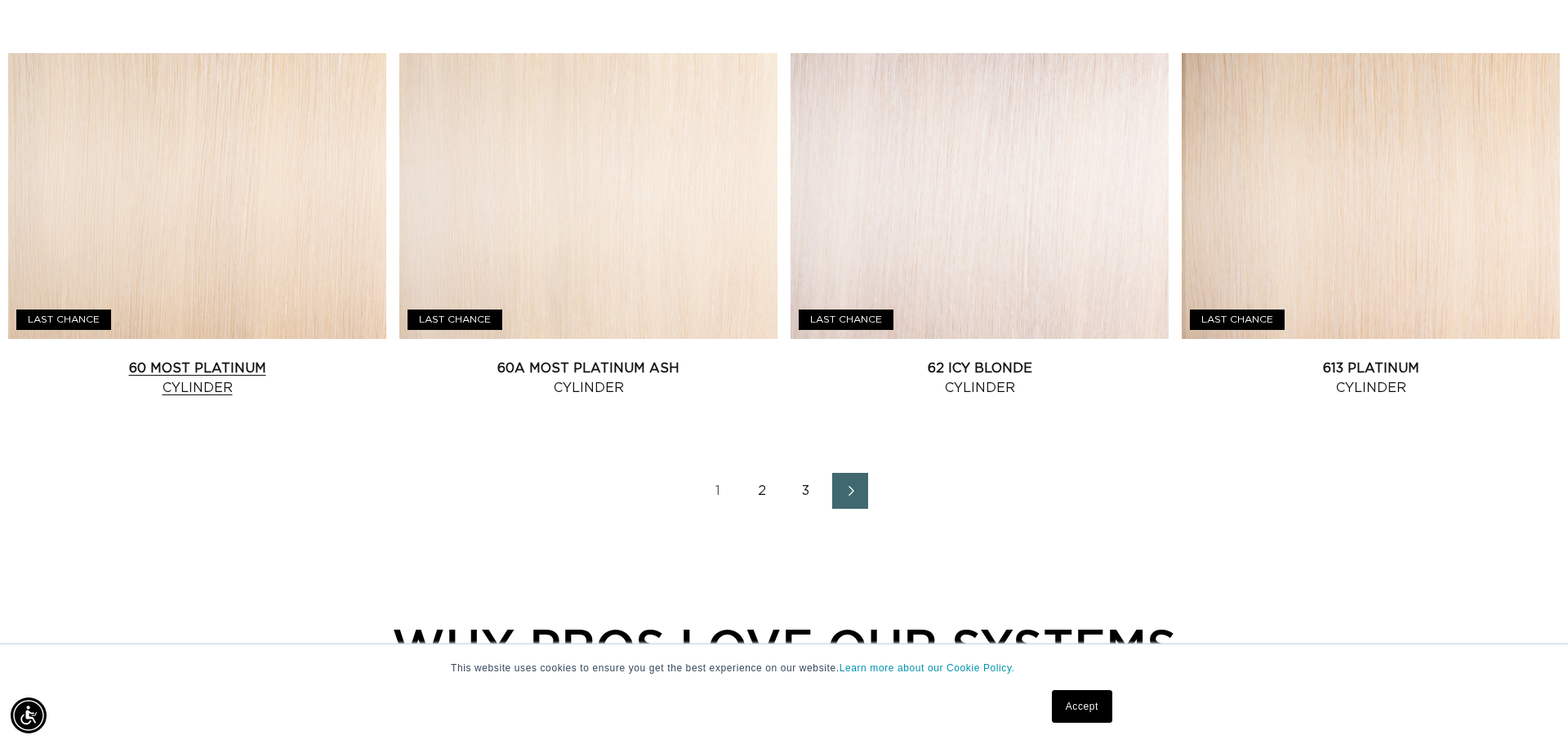
click at [159, 359] on link "60 Most Platinum Cylinder" at bounding box center [196, 378] width 378 height 39
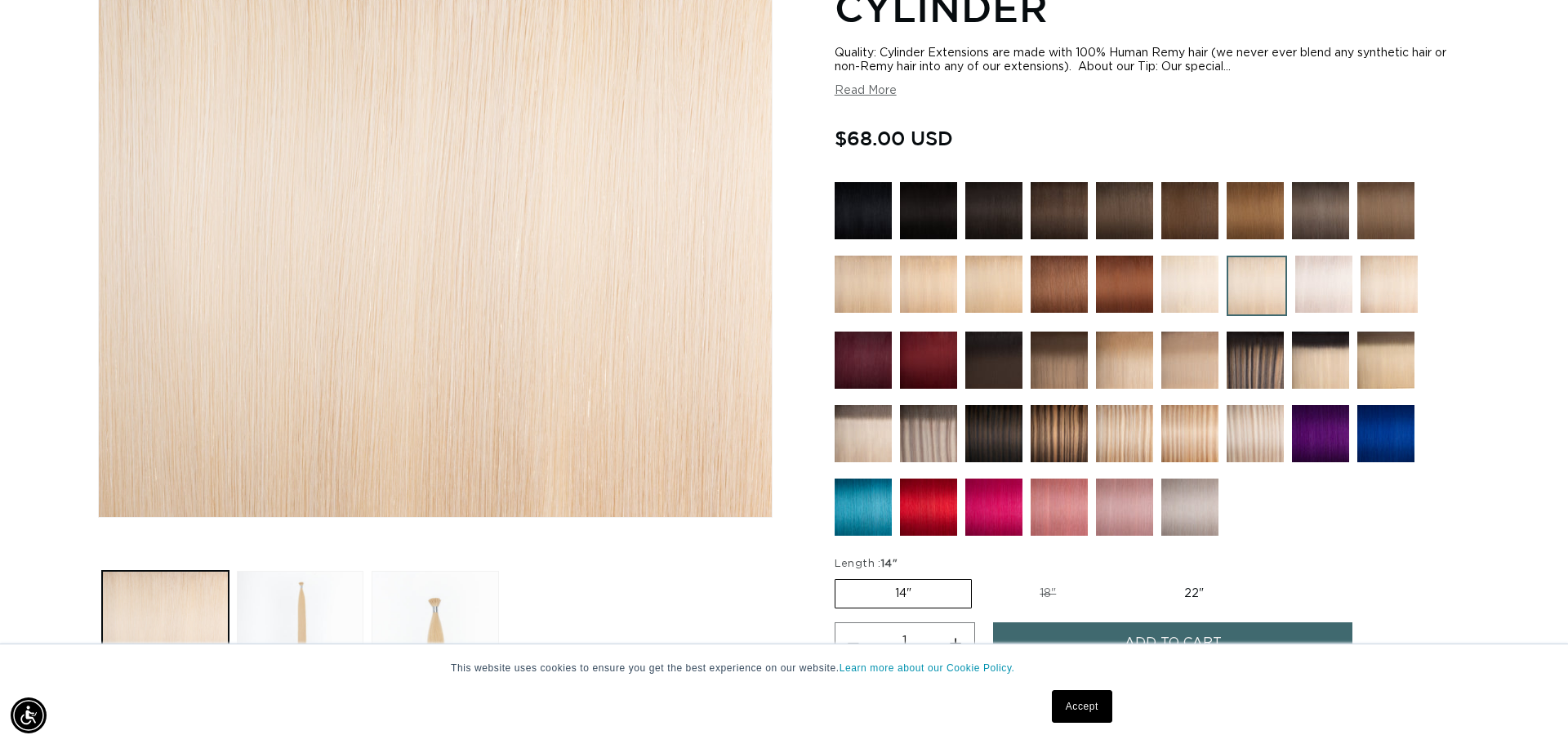
scroll to position [0, 1452]
